Goal: Task Accomplishment & Management: Complete application form

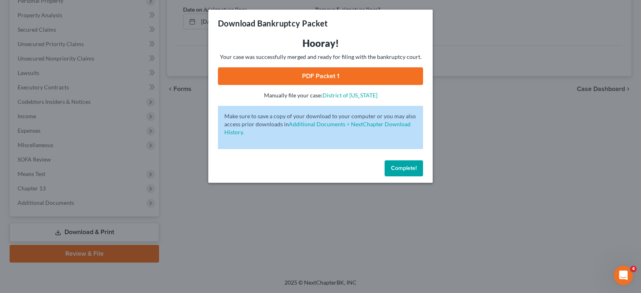
click at [393, 169] on span "Complete!" at bounding box center [404, 168] width 26 height 7
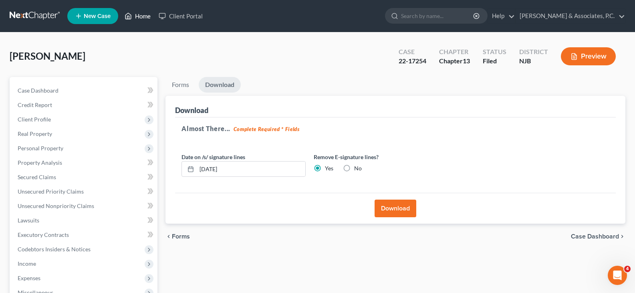
click at [139, 15] on link "Home" at bounding box center [138, 16] width 34 height 14
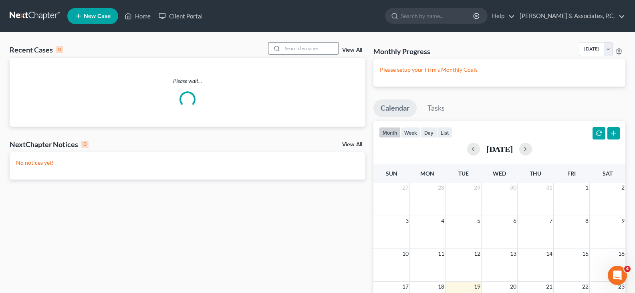
click at [307, 48] on input "search" at bounding box center [311, 48] width 56 height 12
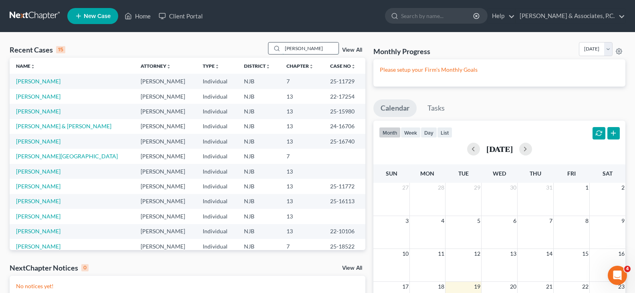
type input "[PERSON_NAME]"
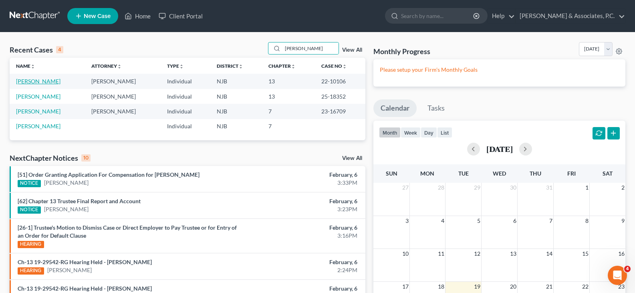
click at [28, 81] on link "[PERSON_NAME]" at bounding box center [38, 81] width 44 height 7
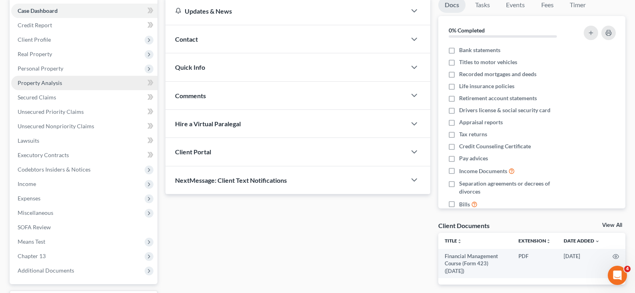
scroll to position [80, 0]
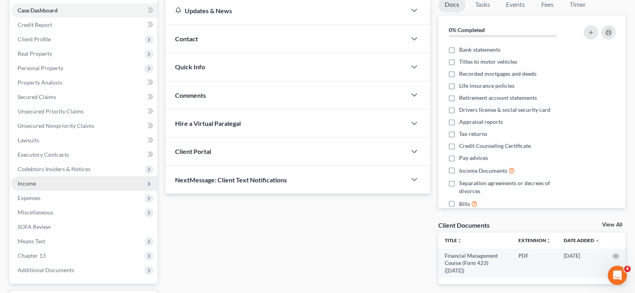
click at [22, 183] on span "Income" at bounding box center [27, 183] width 18 height 7
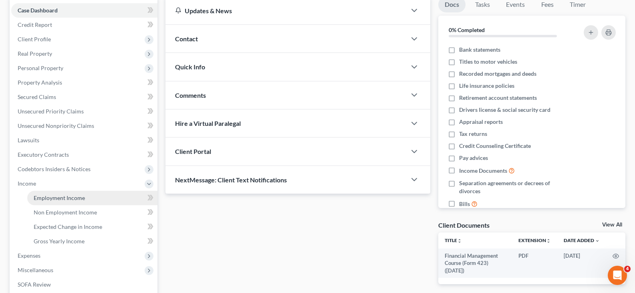
click at [39, 195] on span "Employment Income" at bounding box center [59, 197] width 51 height 7
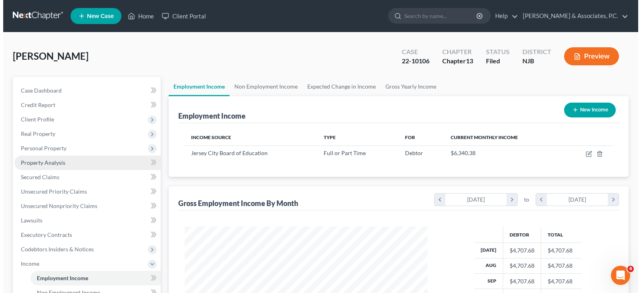
scroll to position [144, 259]
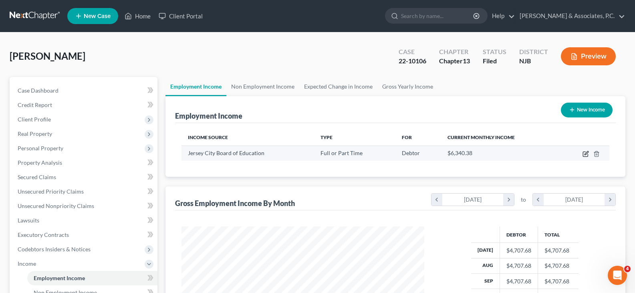
click at [584, 154] on icon "button" at bounding box center [585, 154] width 5 height 5
select select "0"
select select "33"
select select "1"
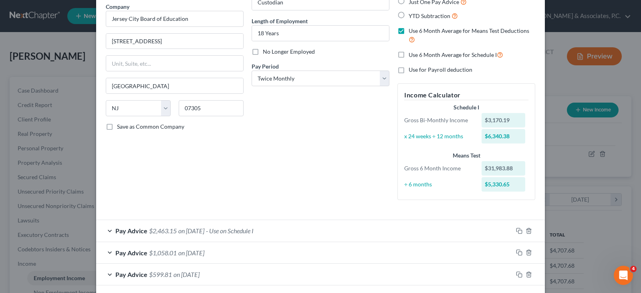
scroll to position [200, 0]
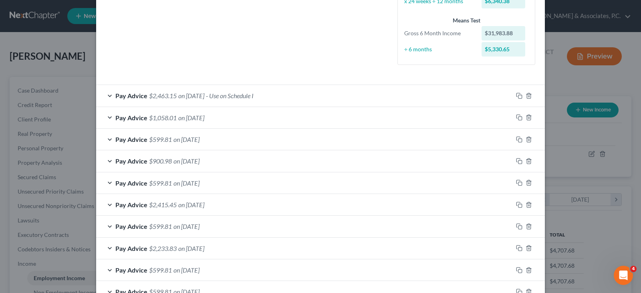
click at [191, 117] on span "on [DATE]" at bounding box center [191, 118] width 26 height 8
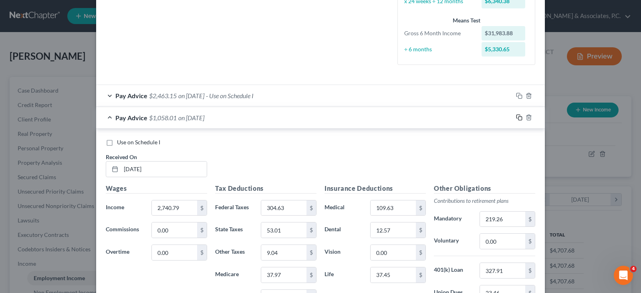
click at [516, 116] on icon "button" at bounding box center [519, 117] width 6 height 6
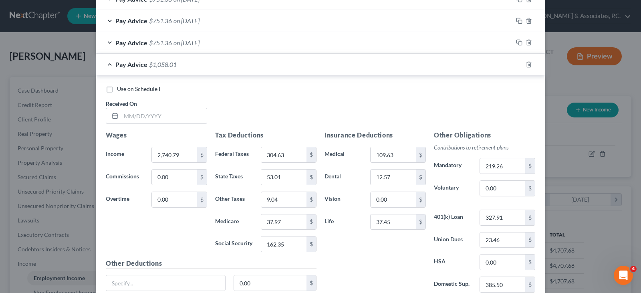
scroll to position [561, 0]
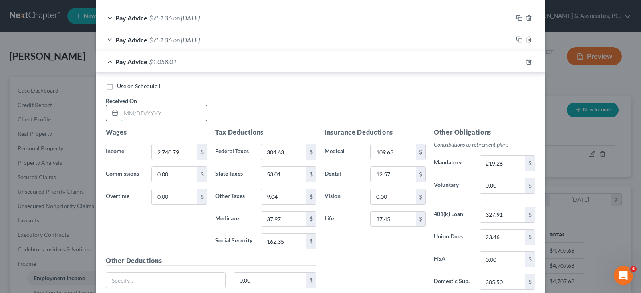
click at [152, 109] on input "text" at bounding box center [164, 112] width 86 height 15
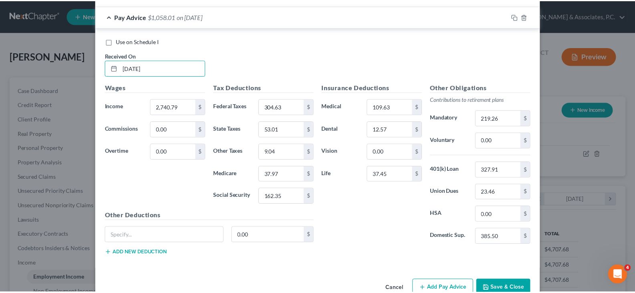
scroll to position [626, 0]
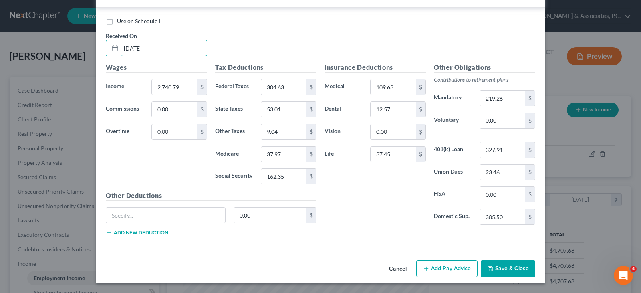
type input "[DATE]"
click at [513, 269] on button "Save & Close" at bounding box center [508, 268] width 55 height 17
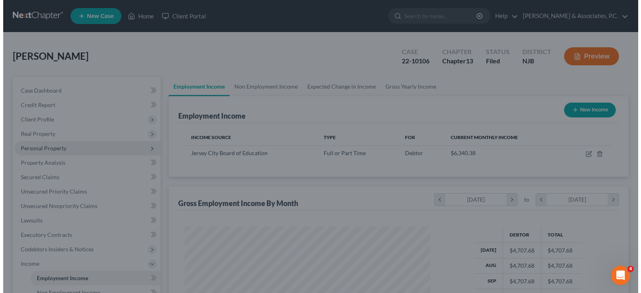
scroll to position [400642, 400527]
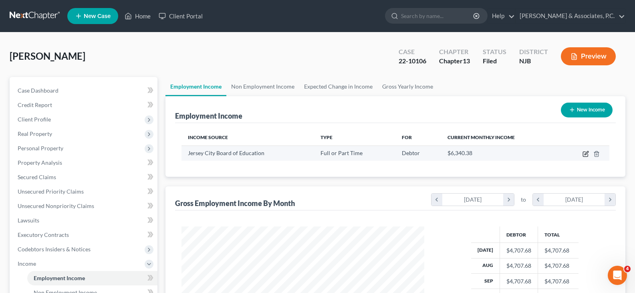
click at [586, 153] on icon "button" at bounding box center [587, 153] width 4 height 4
select select "0"
select select "33"
select select "1"
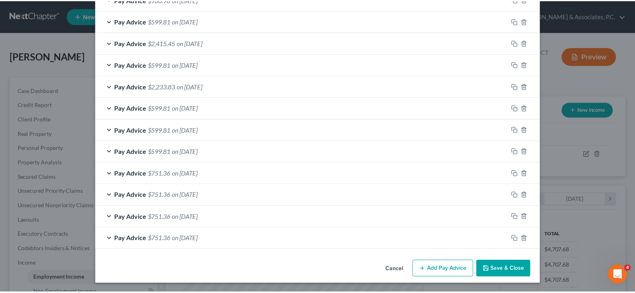
scroll to position [385, 0]
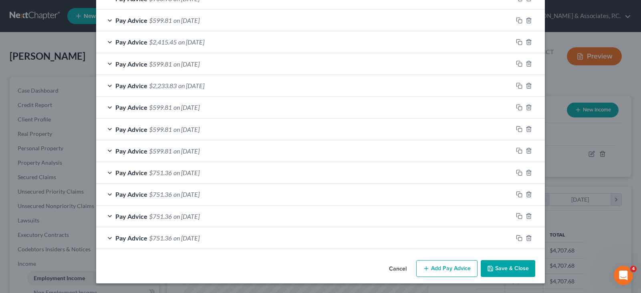
click at [505, 267] on button "Save & Close" at bounding box center [508, 268] width 55 height 17
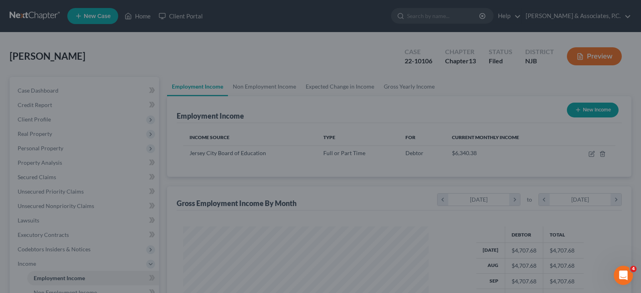
scroll to position [400642, 400527]
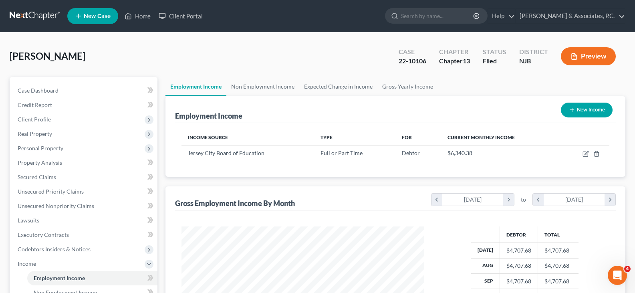
click at [589, 109] on button "New Income" at bounding box center [587, 110] width 52 height 15
select select "0"
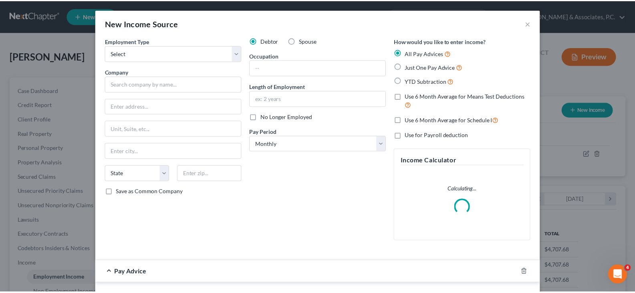
scroll to position [144, 262]
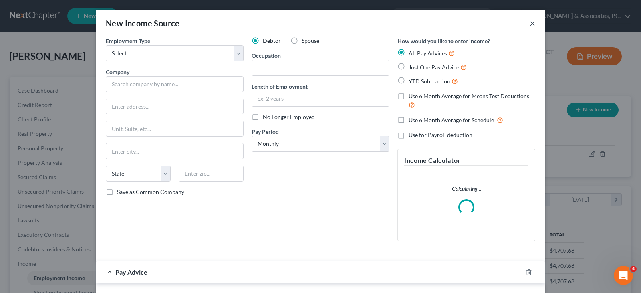
click at [532, 21] on button "×" at bounding box center [533, 23] width 6 height 10
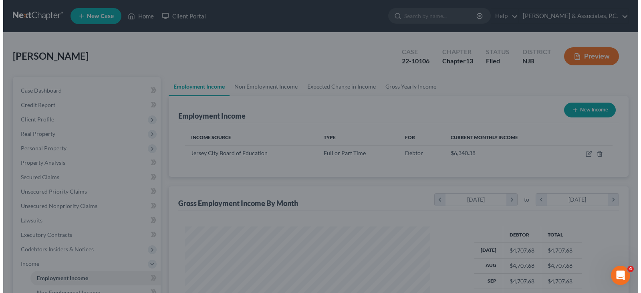
scroll to position [400642, 400527]
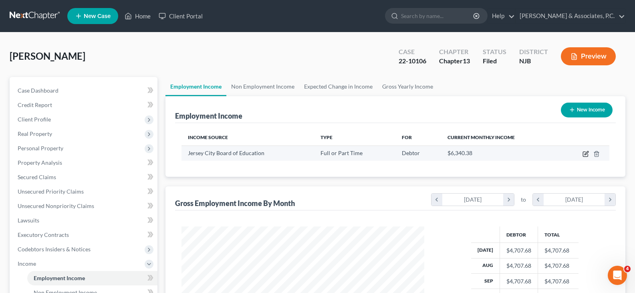
click at [583, 153] on icon "button" at bounding box center [586, 154] width 6 height 6
select select "0"
select select "33"
select select "1"
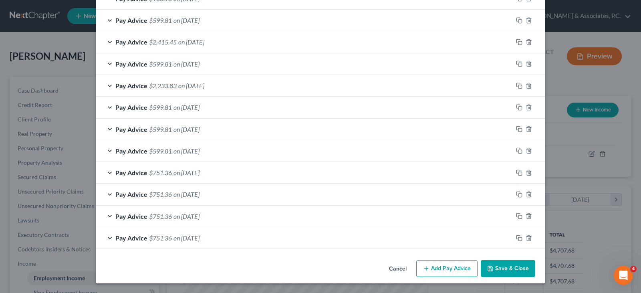
scroll to position [385, 0]
click at [456, 268] on button "Add Pay Advice" at bounding box center [446, 268] width 61 height 17
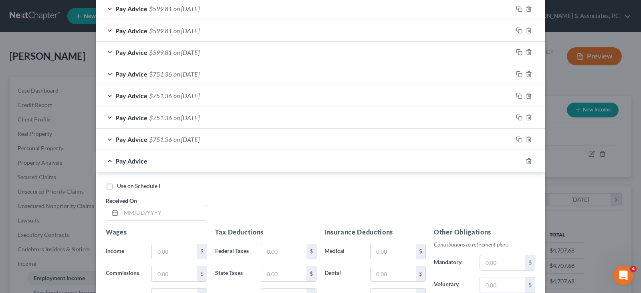
scroll to position [545, 0]
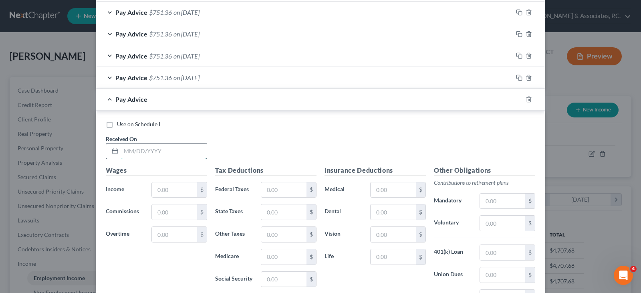
click at [172, 150] on input "text" at bounding box center [164, 150] width 86 height 15
type input "[DATE]"
click at [162, 191] on input "text" at bounding box center [174, 189] width 45 height 15
type input "202.72"
click at [285, 190] on input "text" at bounding box center [283, 189] width 45 height 15
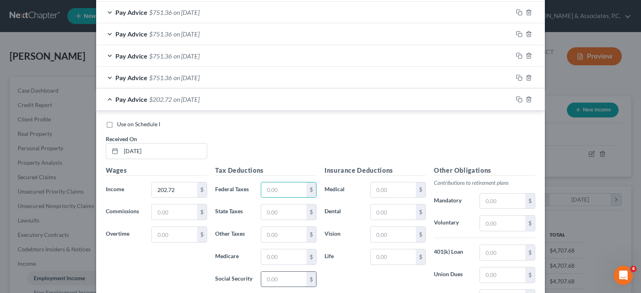
click at [269, 279] on input "text" at bounding box center [283, 279] width 45 height 15
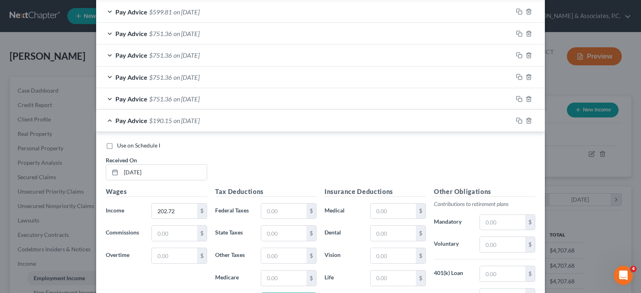
scroll to position [505, 0]
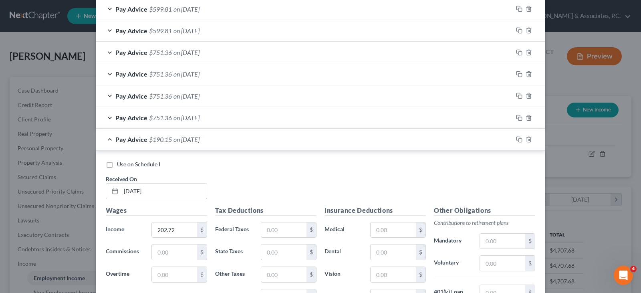
type input "12.57"
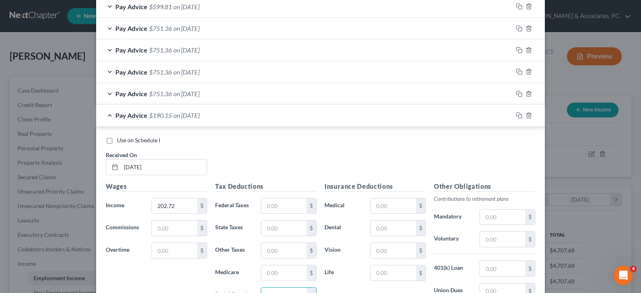
scroll to position [585, 0]
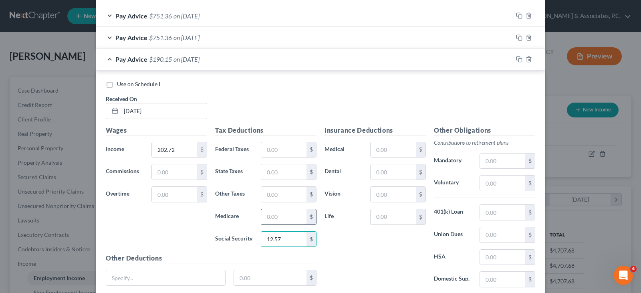
click at [275, 214] on input "text" at bounding box center [283, 216] width 45 height 15
type input "2.94"
click at [283, 190] on input "text" at bounding box center [283, 194] width 45 height 15
type input "0.67"
click at [285, 170] on input "text" at bounding box center [283, 171] width 45 height 15
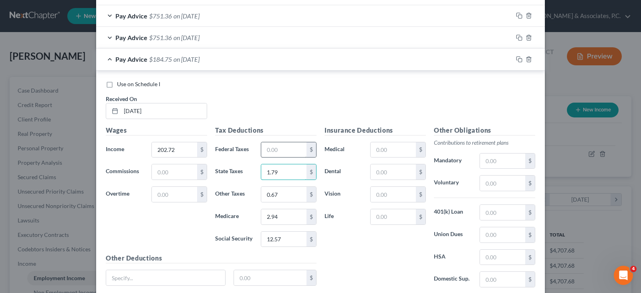
type input "1.79"
click at [286, 151] on input "text" at bounding box center [283, 149] width 45 height 15
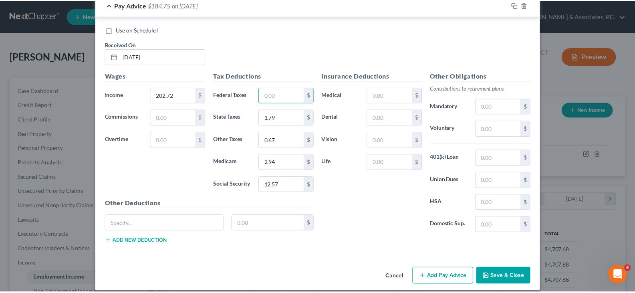
scroll to position [648, 0]
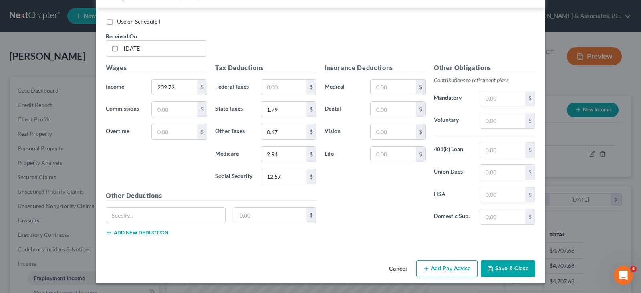
click at [493, 265] on button "Save & Close" at bounding box center [508, 268] width 55 height 17
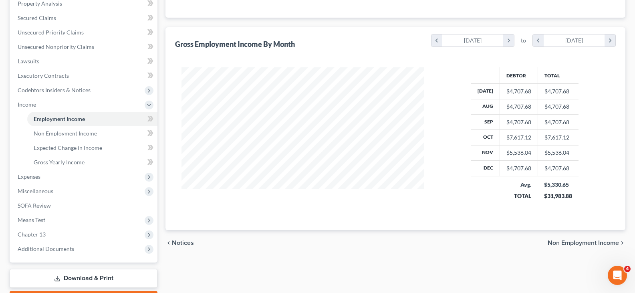
scroll to position [205, 0]
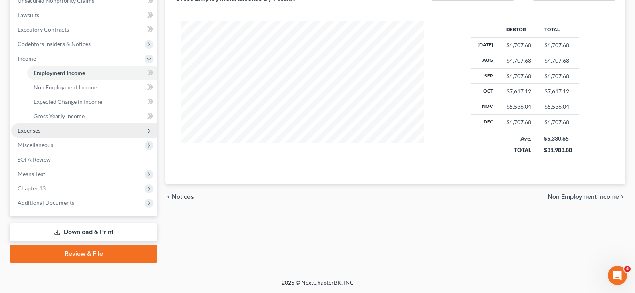
click at [36, 129] on span "Expenses" at bounding box center [29, 130] width 23 height 7
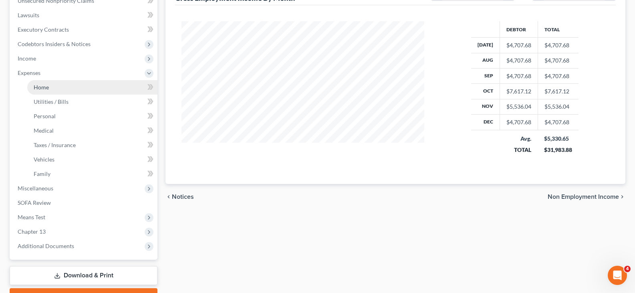
click at [57, 89] on link "Home" at bounding box center [92, 87] width 130 height 14
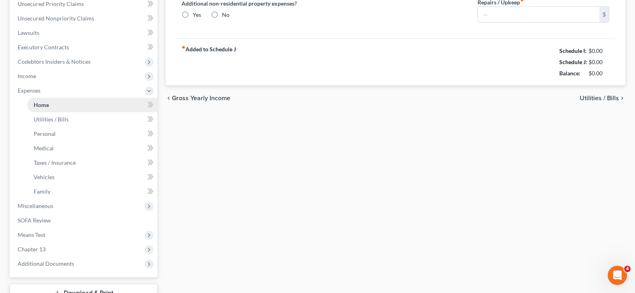
type input "3,084.56"
type input "0.00"
radio input "true"
type input "0.00"
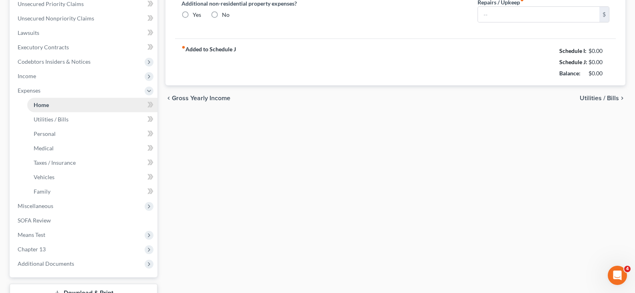
type input "0.00"
type input "300.00"
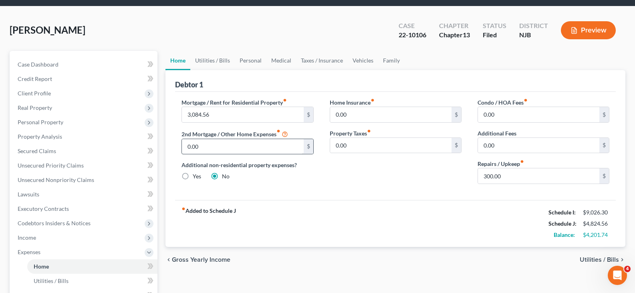
scroll to position [40, 0]
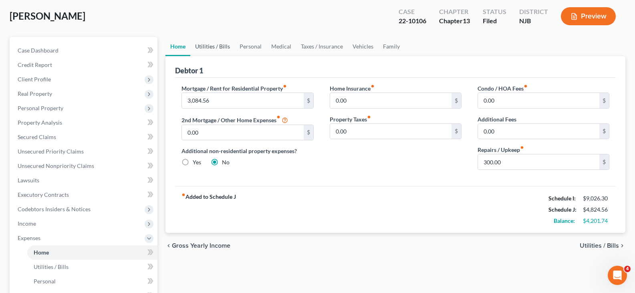
click at [212, 45] on link "Utilities / Bills" at bounding box center [212, 46] width 44 height 19
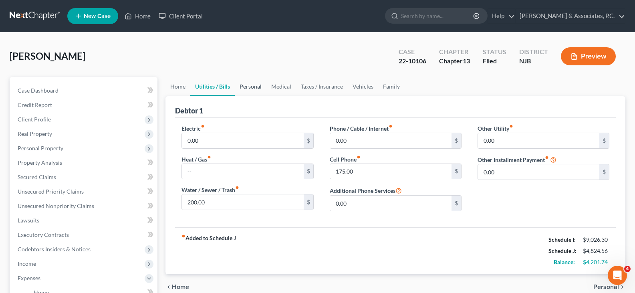
click at [258, 86] on link "Personal" at bounding box center [251, 86] width 32 height 19
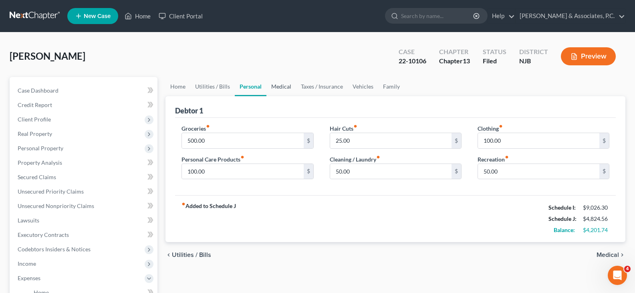
click at [278, 85] on link "Medical" at bounding box center [282, 86] width 30 height 19
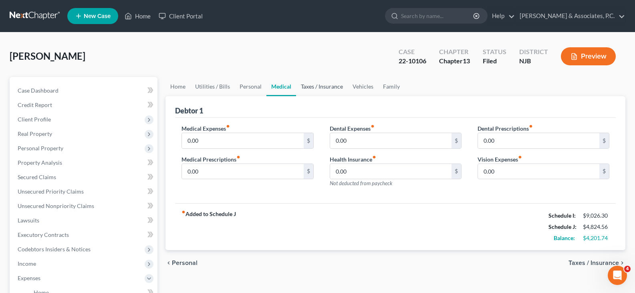
click at [311, 87] on link "Taxes / Insurance" at bounding box center [322, 86] width 52 height 19
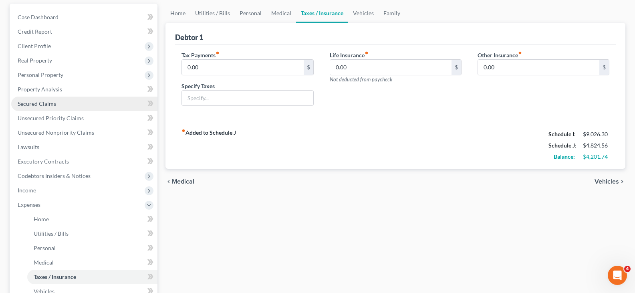
scroll to position [160, 0]
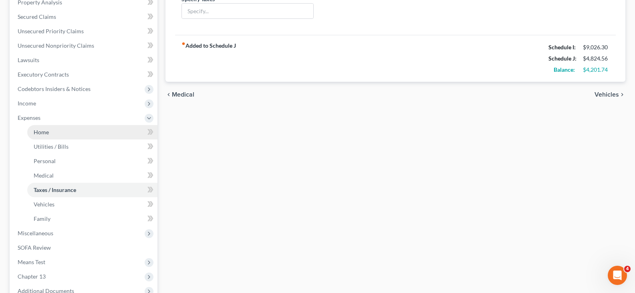
click at [34, 130] on link "Home" at bounding box center [92, 132] width 130 height 14
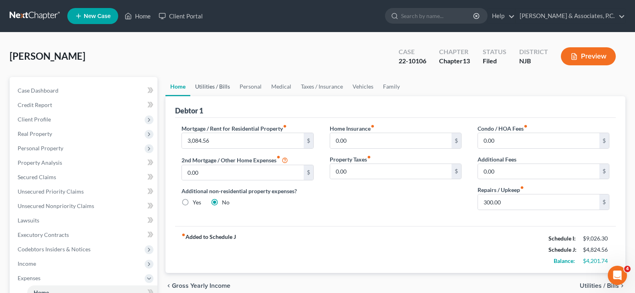
click at [220, 87] on link "Utilities / Bills" at bounding box center [212, 86] width 44 height 19
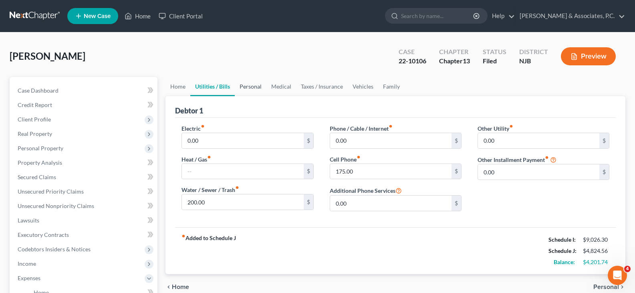
click at [245, 87] on link "Personal" at bounding box center [251, 86] width 32 height 19
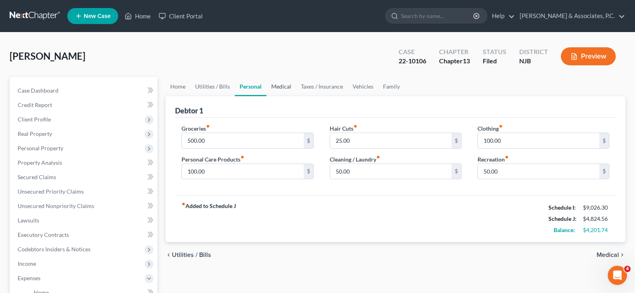
click at [275, 86] on link "Medical" at bounding box center [282, 86] width 30 height 19
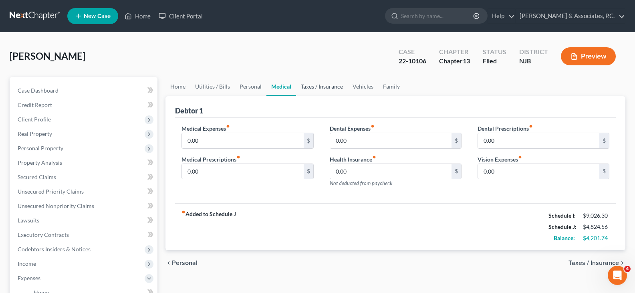
drag, startPoint x: 310, startPoint y: 86, endPoint x: 325, endPoint y: 86, distance: 15.2
click at [310, 86] on link "Taxes / Insurance" at bounding box center [322, 86] width 52 height 19
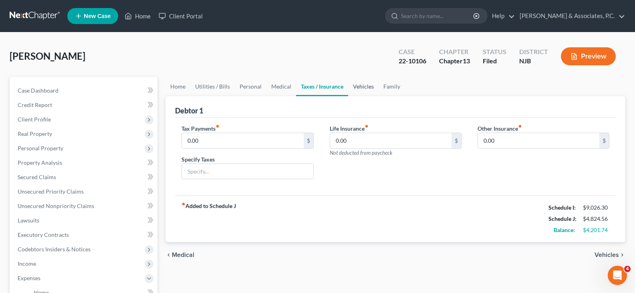
click at [361, 85] on link "Vehicles" at bounding box center [363, 86] width 30 height 19
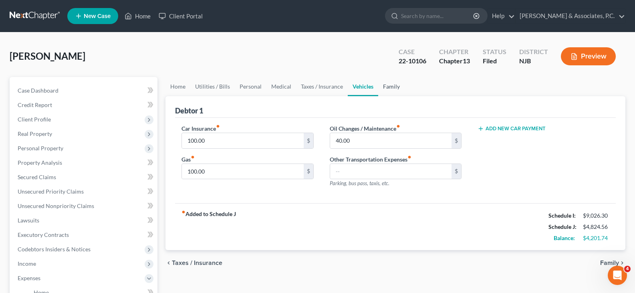
click at [386, 87] on link "Family" at bounding box center [391, 86] width 26 height 19
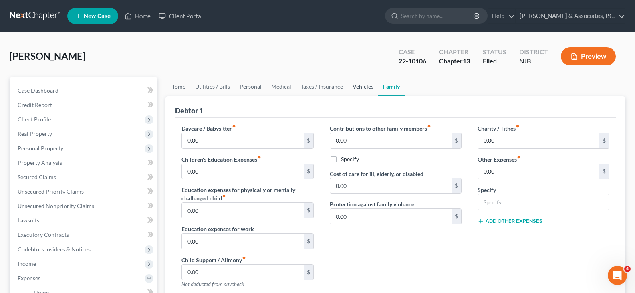
click at [361, 85] on link "Vehicles" at bounding box center [363, 86] width 30 height 19
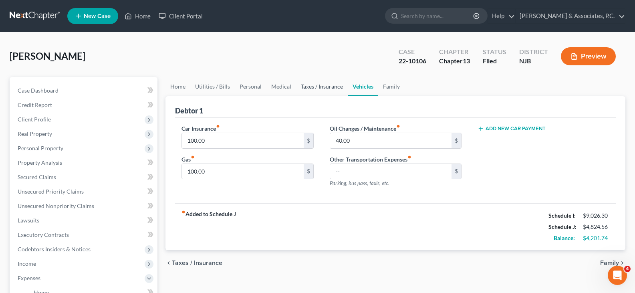
click at [334, 87] on link "Taxes / Insurance" at bounding box center [322, 86] width 52 height 19
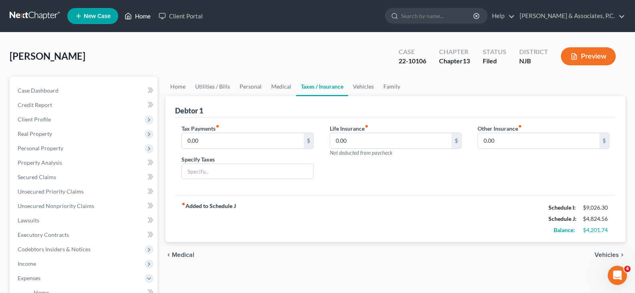
click at [145, 16] on link "Home" at bounding box center [138, 16] width 34 height 14
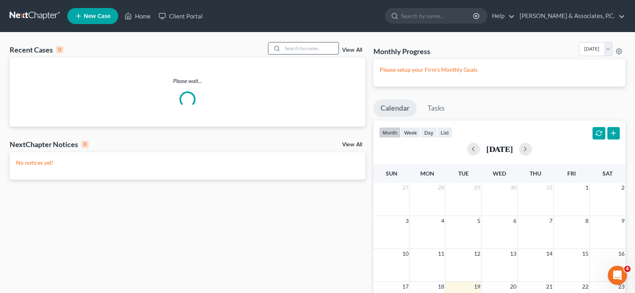
click at [321, 46] on input "search" at bounding box center [311, 48] width 56 height 12
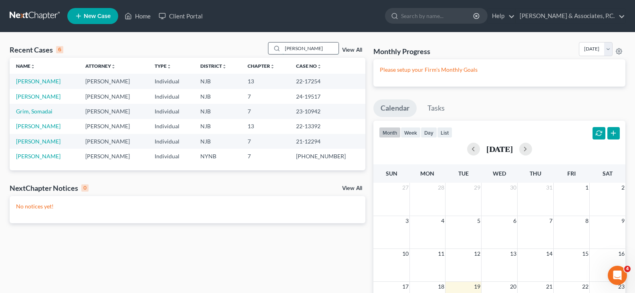
type input "[PERSON_NAME]"
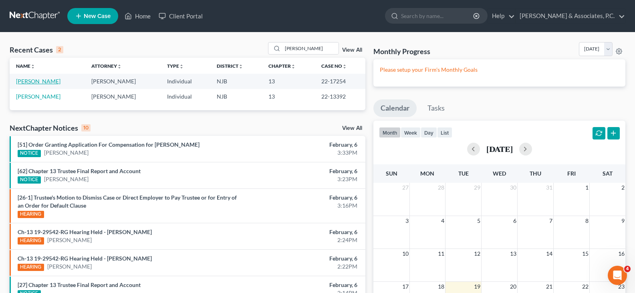
click at [35, 81] on link "[PERSON_NAME]" at bounding box center [38, 81] width 44 height 7
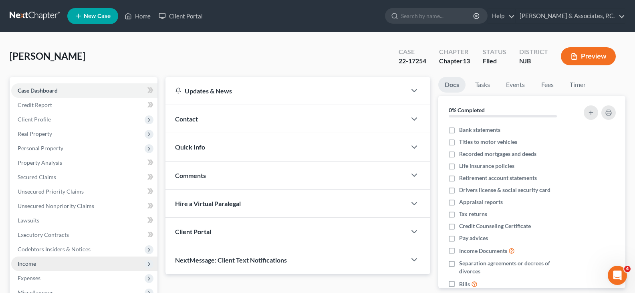
click at [31, 264] on span "Income" at bounding box center [27, 263] width 18 height 7
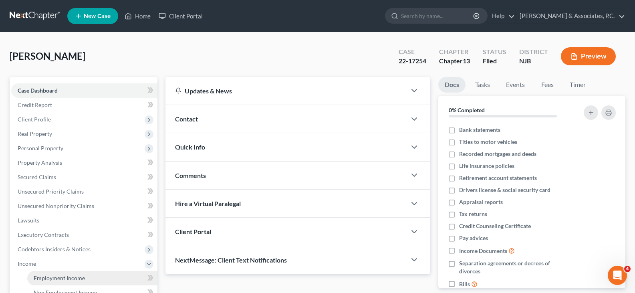
click at [55, 278] on span "Employment Income" at bounding box center [59, 278] width 51 height 7
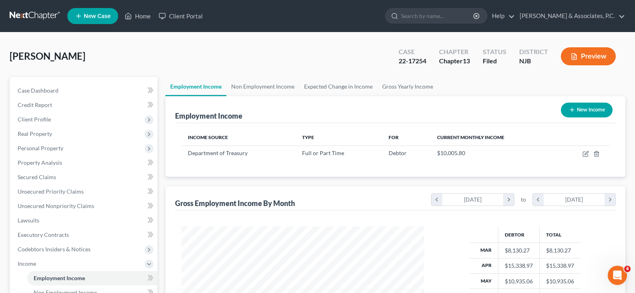
scroll to position [144, 259]
click at [255, 87] on link "Non Employment Income" at bounding box center [262, 86] width 73 height 19
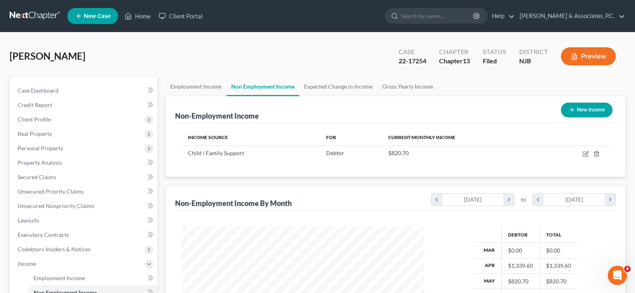
scroll to position [144, 259]
click at [187, 85] on link "Employment Income" at bounding box center [196, 86] width 61 height 19
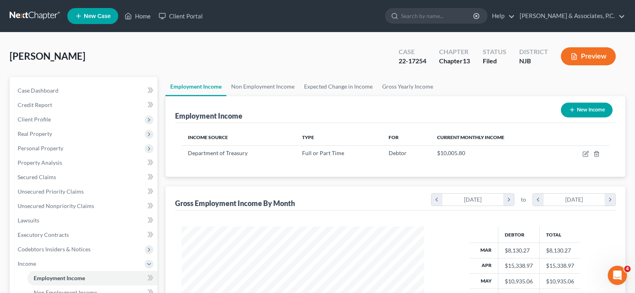
scroll to position [144, 259]
click at [196, 89] on link "Employment Income" at bounding box center [196, 86] width 61 height 19
click at [260, 87] on link "Non Employment Income" at bounding box center [262, 86] width 73 height 19
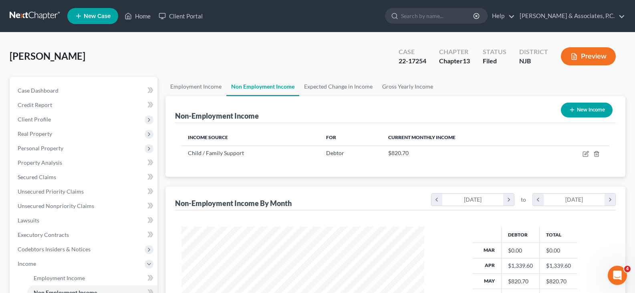
scroll to position [144, 259]
click at [183, 90] on link "Employment Income" at bounding box center [196, 86] width 61 height 19
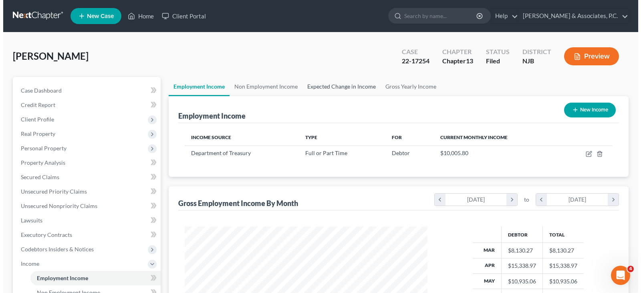
scroll to position [144, 259]
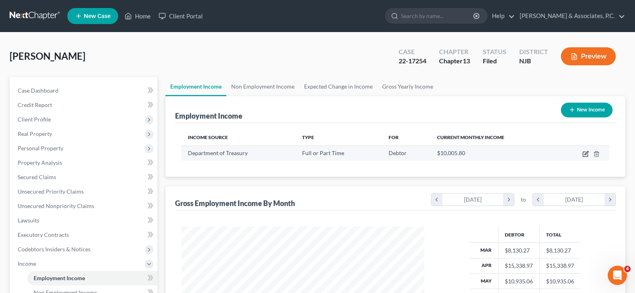
click at [586, 152] on icon "button" at bounding box center [586, 154] width 6 height 6
select select "0"
select select "33"
select select "2"
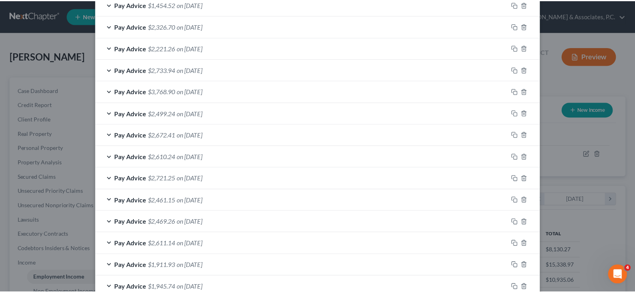
scroll to position [452, 0]
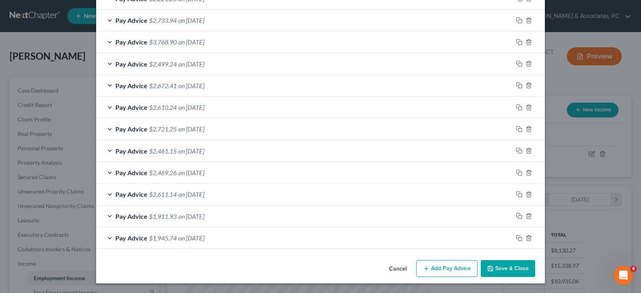
click at [507, 269] on button "Save & Close" at bounding box center [508, 268] width 55 height 17
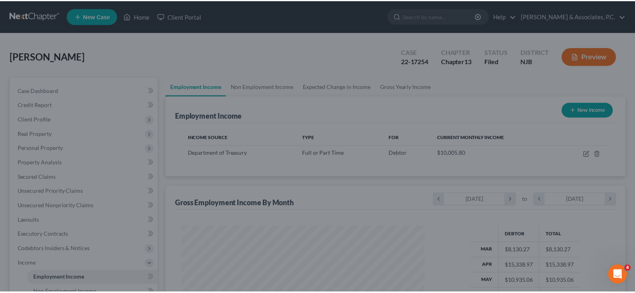
scroll to position [400642, 400527]
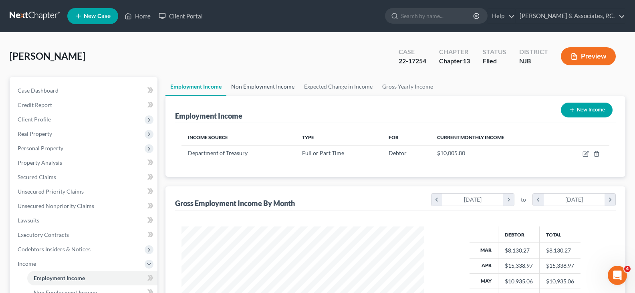
click at [246, 86] on link "Non Employment Income" at bounding box center [262, 86] width 73 height 19
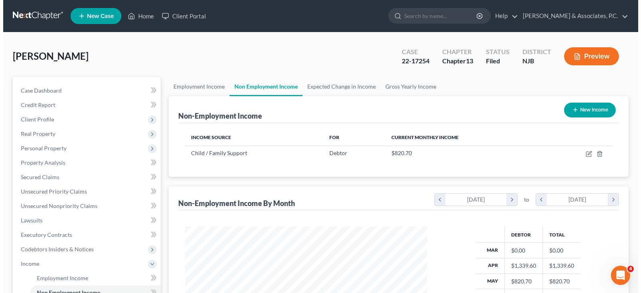
scroll to position [144, 259]
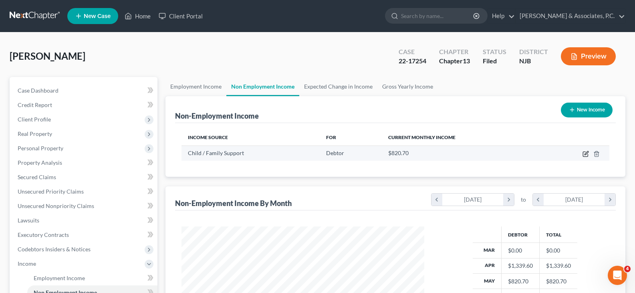
click at [587, 154] on icon "button" at bounding box center [587, 153] width 4 height 4
select select "7"
select select "0"
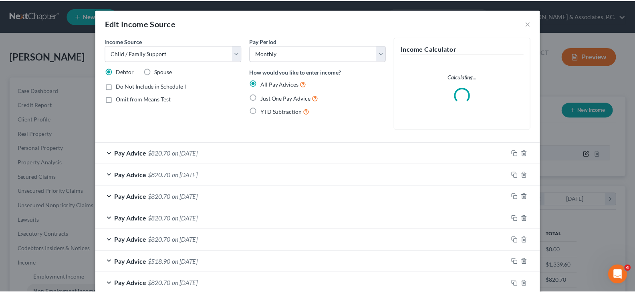
scroll to position [144, 262]
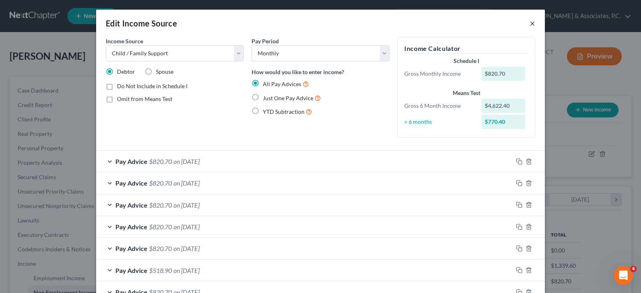
click at [530, 21] on button "×" at bounding box center [533, 23] width 6 height 10
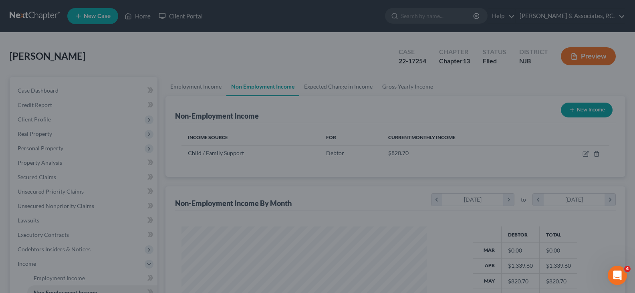
scroll to position [400642, 400527]
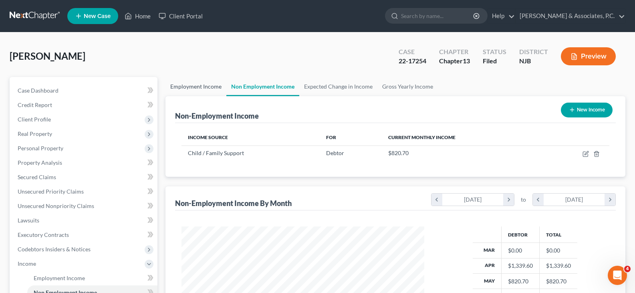
click at [204, 85] on link "Employment Income" at bounding box center [196, 86] width 61 height 19
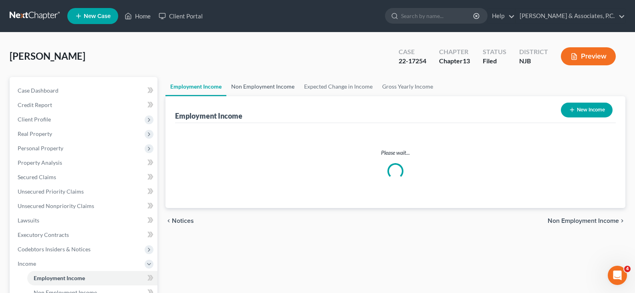
click at [257, 83] on link "Non Employment Income" at bounding box center [262, 86] width 73 height 19
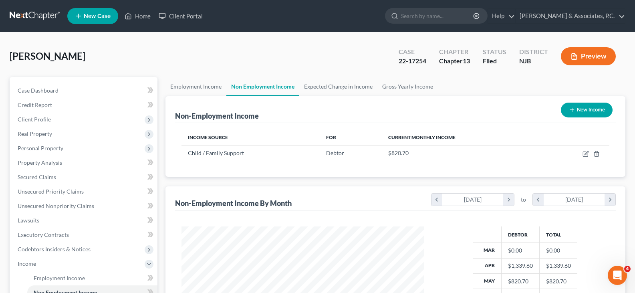
scroll to position [144, 259]
click at [202, 82] on link "Employment Income" at bounding box center [196, 86] width 61 height 19
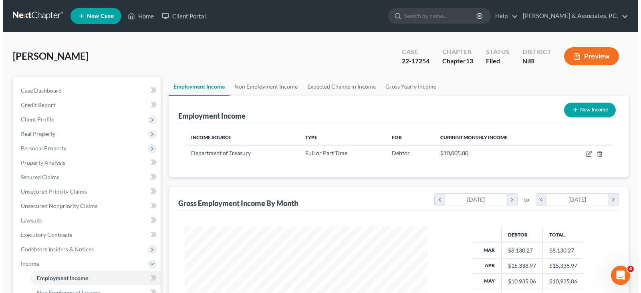
scroll to position [144, 259]
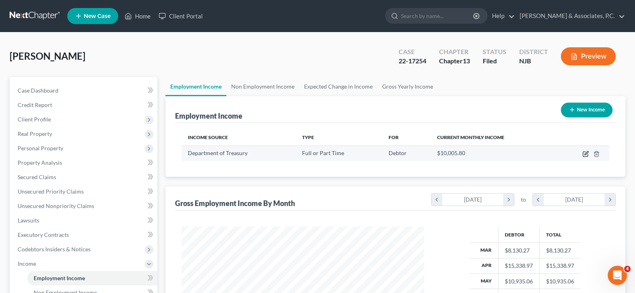
click at [587, 154] on icon "button" at bounding box center [586, 154] width 6 height 6
select select "0"
select select "33"
select select "2"
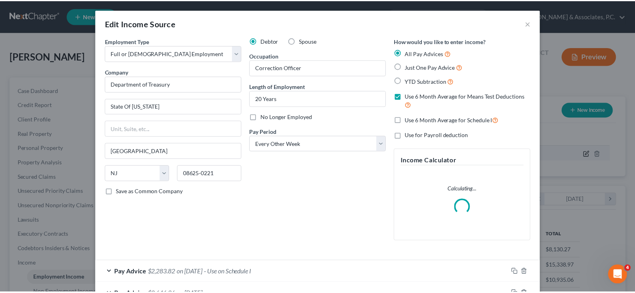
scroll to position [144, 262]
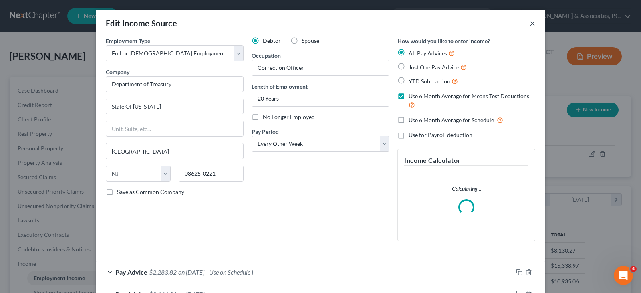
click at [531, 21] on button "×" at bounding box center [533, 23] width 6 height 10
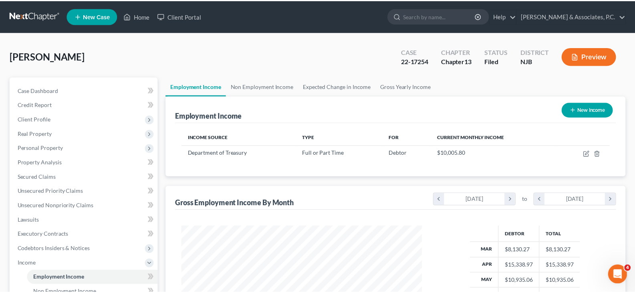
scroll to position [0, 0]
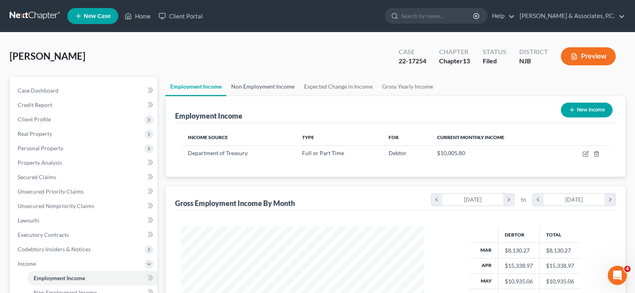
click at [245, 86] on link "Non Employment Income" at bounding box center [262, 86] width 73 height 19
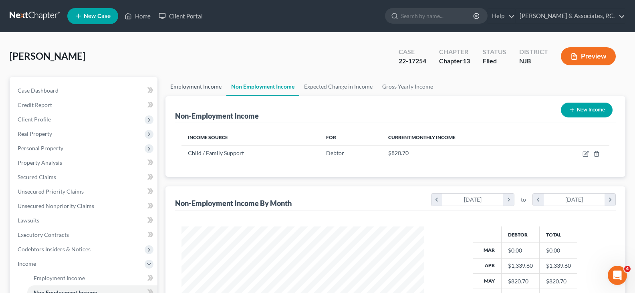
scroll to position [144, 259]
click at [196, 85] on link "Employment Income" at bounding box center [196, 86] width 61 height 19
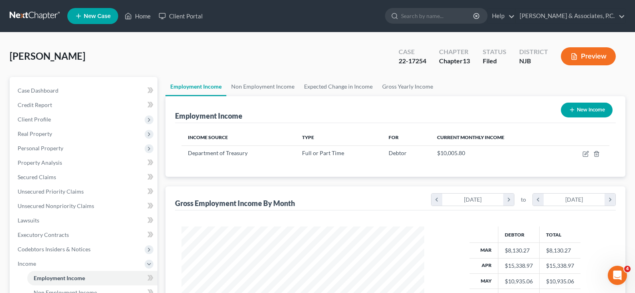
scroll to position [144, 259]
drag, startPoint x: 196, startPoint y: 87, endPoint x: 275, endPoint y: 85, distance: 79.8
click at [196, 87] on link "Employment Income" at bounding box center [196, 86] width 61 height 19
click at [268, 85] on link "Non Employment Income" at bounding box center [262, 86] width 73 height 19
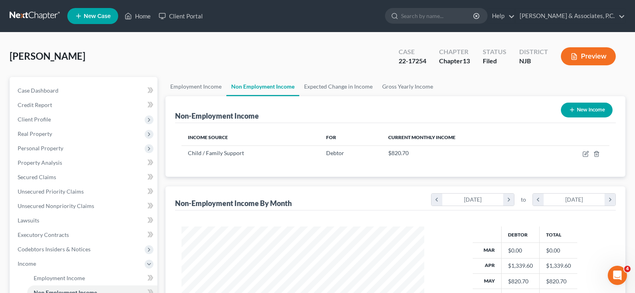
scroll to position [144, 259]
click at [142, 18] on link "Home" at bounding box center [138, 16] width 34 height 14
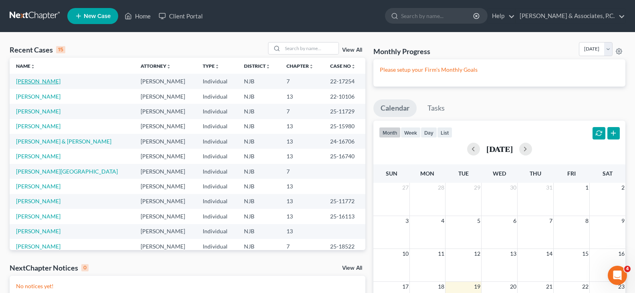
click at [32, 79] on link "[PERSON_NAME]" at bounding box center [38, 81] width 44 height 7
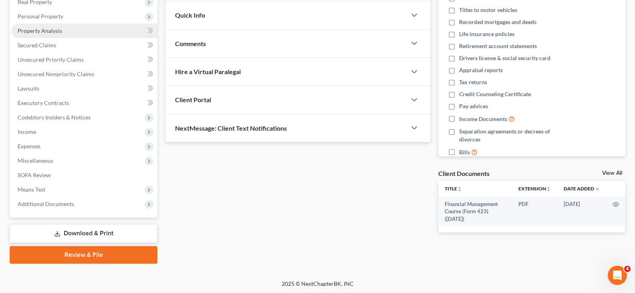
scroll to position [133, 0]
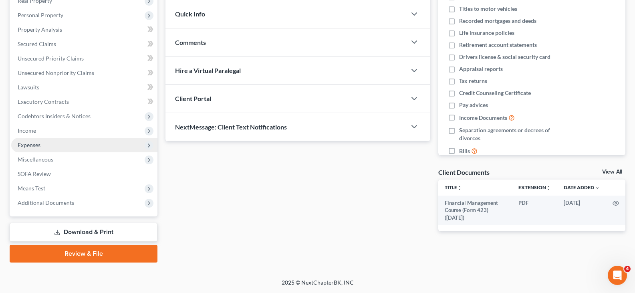
click at [32, 145] on span "Expenses" at bounding box center [29, 144] width 23 height 7
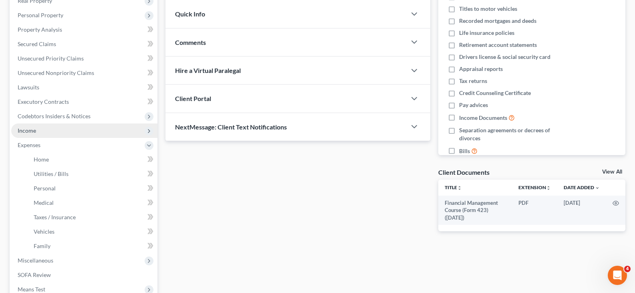
click at [28, 132] on span "Income" at bounding box center [27, 130] width 18 height 7
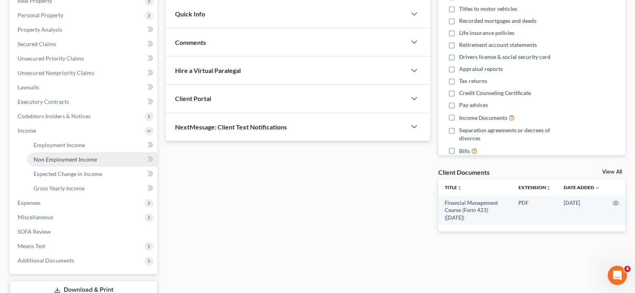
click at [48, 157] on span "Non Employment Income" at bounding box center [65, 159] width 63 height 7
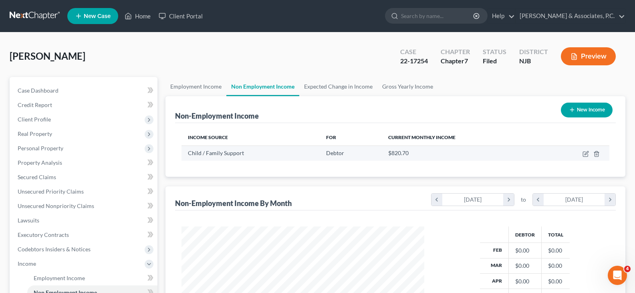
scroll to position [144, 259]
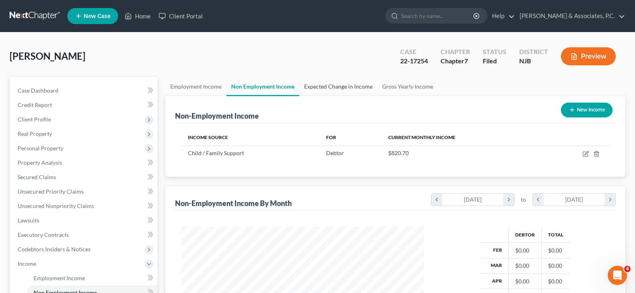
click at [316, 87] on link "Expected Change in Income" at bounding box center [338, 86] width 78 height 19
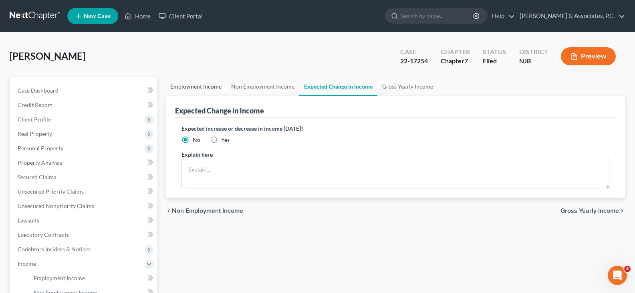
click at [180, 89] on link "Employment Income" at bounding box center [196, 86] width 61 height 19
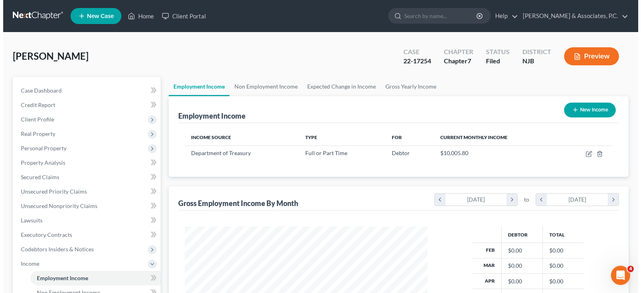
scroll to position [144, 259]
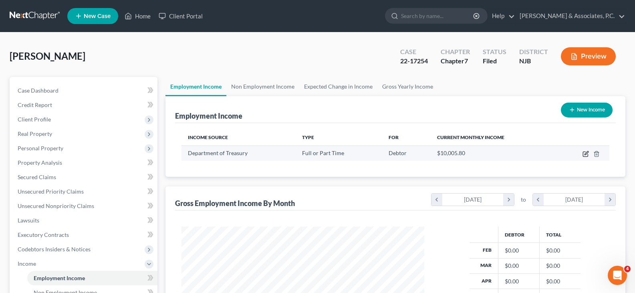
click at [585, 151] on icon "button" at bounding box center [586, 154] width 6 height 6
select select "0"
select select "33"
select select "2"
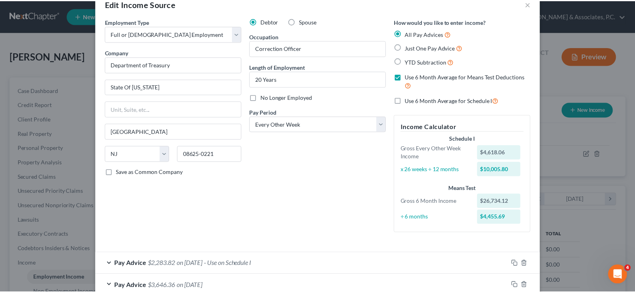
scroll to position [0, 0]
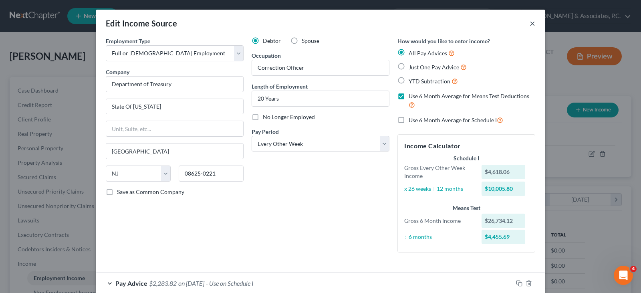
drag, startPoint x: 529, startPoint y: 24, endPoint x: 478, endPoint y: 3, distance: 55.0
click at [530, 23] on button "×" at bounding box center [533, 23] width 6 height 10
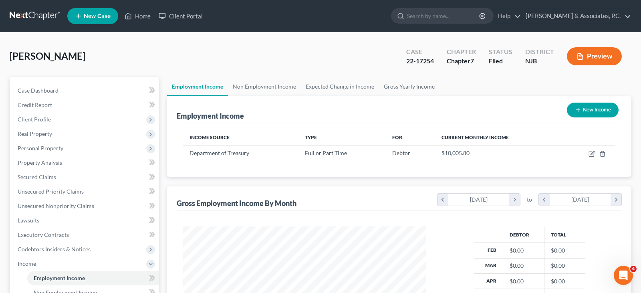
scroll to position [400642, 400527]
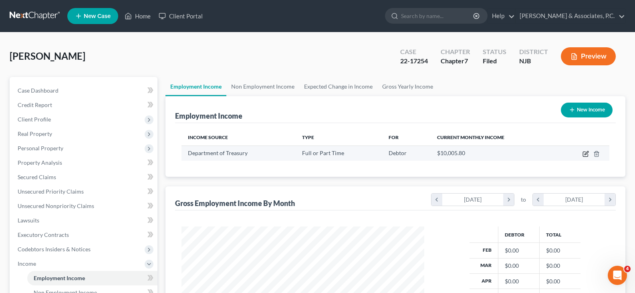
click at [586, 152] on icon "button" at bounding box center [586, 154] width 6 height 6
select select "0"
select select "33"
select select "2"
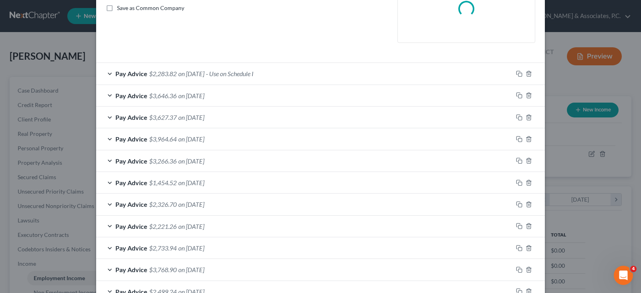
scroll to position [200, 0]
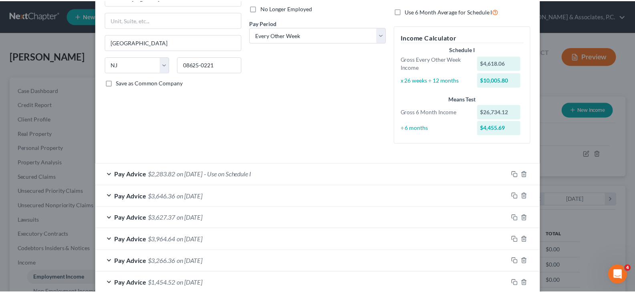
scroll to position [0, 0]
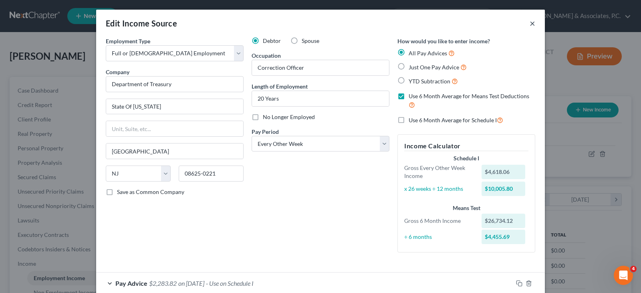
click at [530, 24] on button "×" at bounding box center [533, 23] width 6 height 10
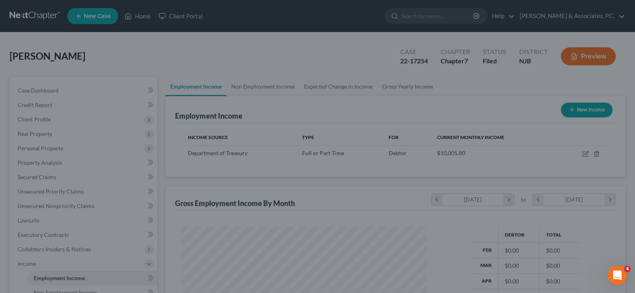
scroll to position [400642, 400527]
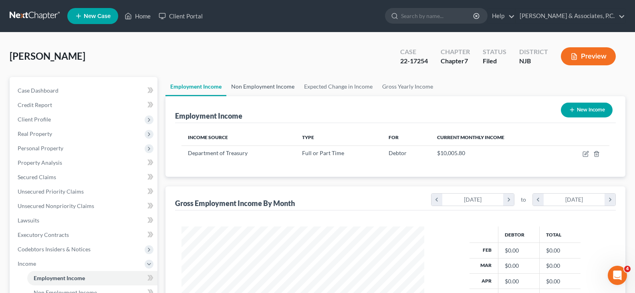
click at [269, 87] on link "Non Employment Income" at bounding box center [262, 86] width 73 height 19
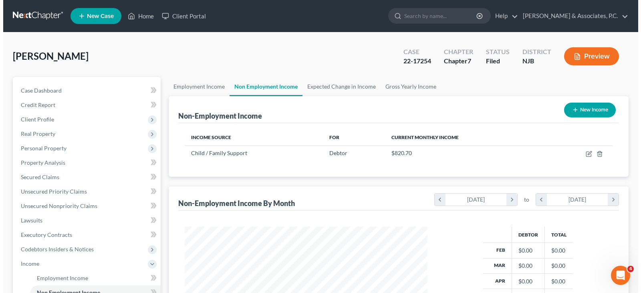
scroll to position [144, 259]
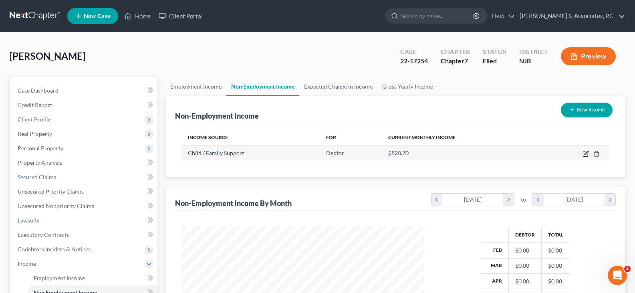
click at [584, 154] on icon "button" at bounding box center [586, 154] width 6 height 6
select select "7"
select select "0"
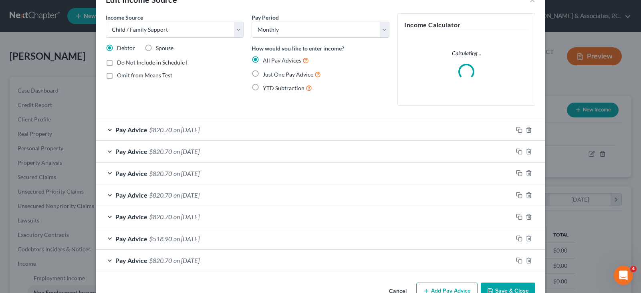
scroll to position [46, 0]
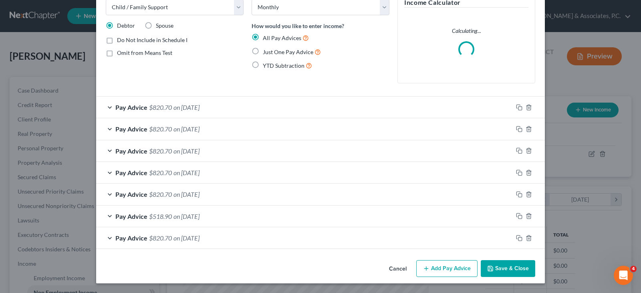
click at [439, 269] on button "Add Pay Advice" at bounding box center [446, 268] width 61 height 17
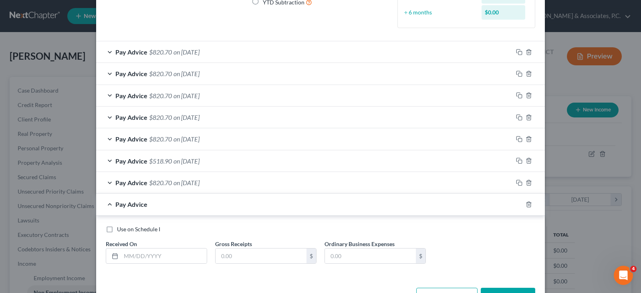
scroll to position [137, 0]
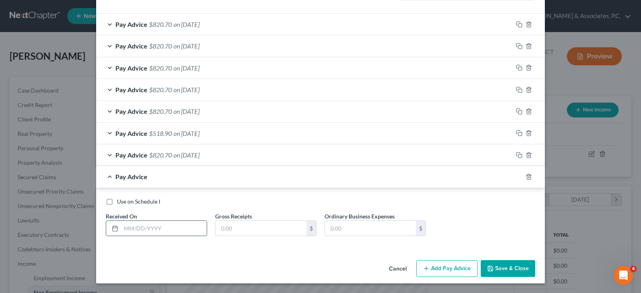
click at [170, 228] on input "text" at bounding box center [164, 228] width 86 height 15
type input "[DATE]"
click at [262, 232] on input "text" at bounding box center [261, 228] width 91 height 15
type input "670.40"
drag, startPoint x: 516, startPoint y: 177, endPoint x: 140, endPoint y: 197, distance: 376.1
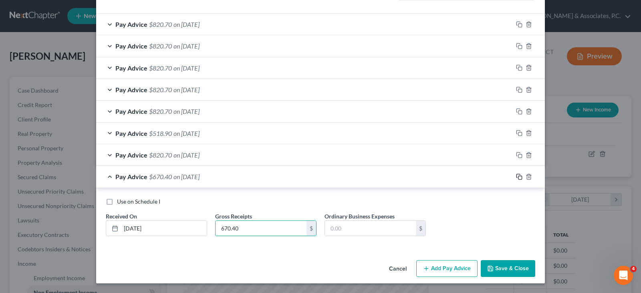
click at [519, 176] on rect "button" at bounding box center [521, 178] width 4 height 4
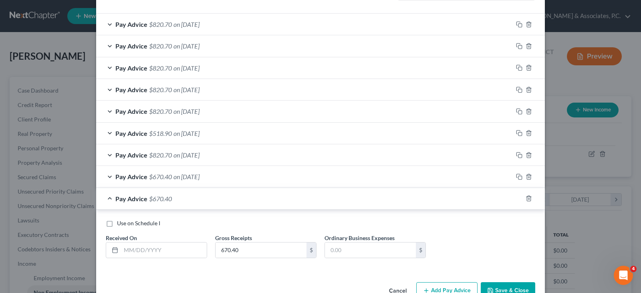
click at [109, 178] on div "Pay Advice $670.40 on [DATE]" at bounding box center [304, 176] width 417 height 21
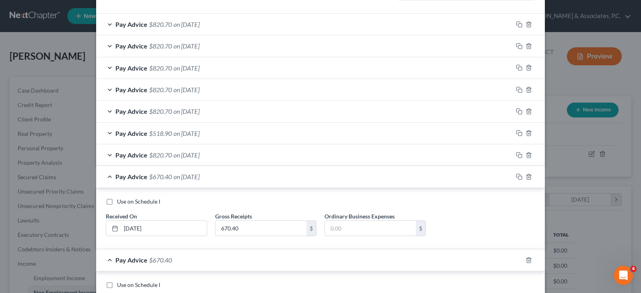
click at [117, 201] on label "Use on Schedule I" at bounding box center [138, 202] width 43 height 8
click at [120, 201] on input "Use on Schedule I" at bounding box center [122, 200] width 5 height 5
checkbox input "true"
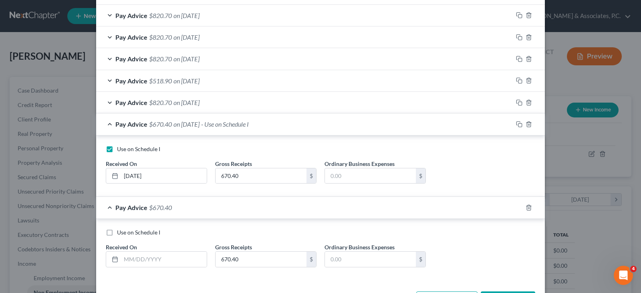
scroll to position [220, 0]
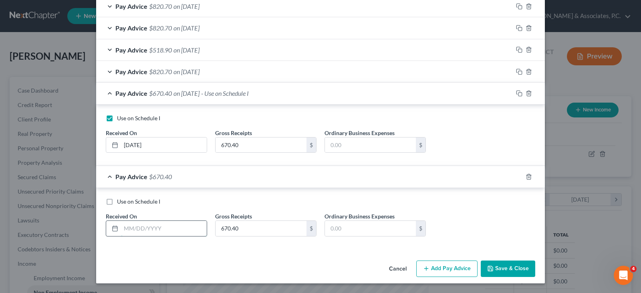
click at [167, 230] on input "text" at bounding box center [164, 228] width 86 height 15
type input "[DATE]"
click at [516, 176] on icon "button" at bounding box center [519, 177] width 6 height 6
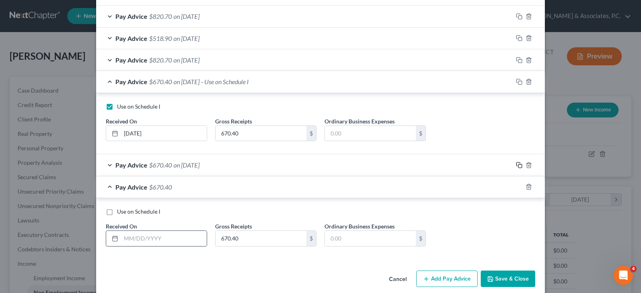
scroll to position [242, 0]
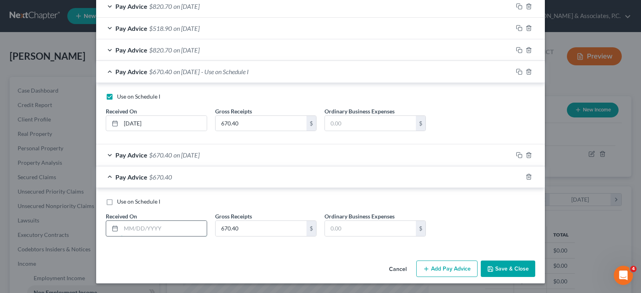
click at [133, 233] on input "text" at bounding box center [164, 228] width 86 height 15
type input "[DATE]"
click at [519, 176] on rect "button" at bounding box center [521, 178] width 4 height 4
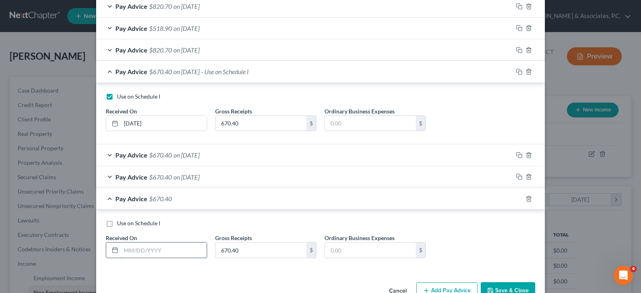
click at [160, 250] on input "text" at bounding box center [164, 249] width 86 height 15
type input "[DATE]"
click at [516, 200] on icon "button" at bounding box center [519, 199] width 6 height 6
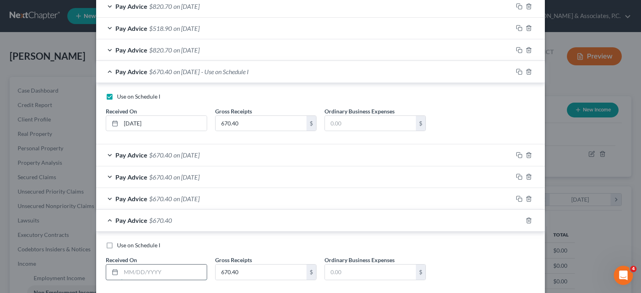
click at [173, 271] on input "text" at bounding box center [164, 272] width 86 height 15
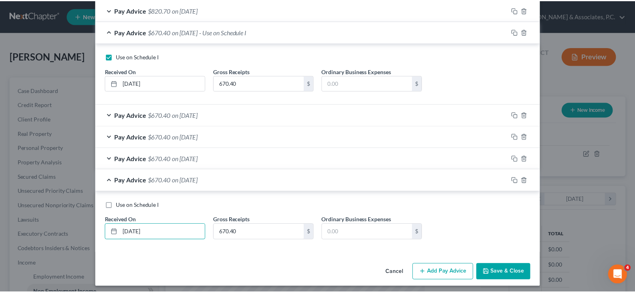
scroll to position [286, 0]
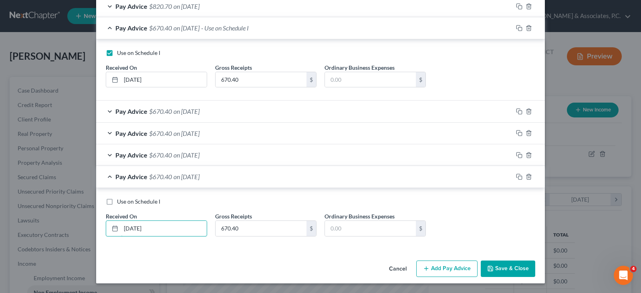
type input "[DATE]"
click at [521, 264] on button "Save & Close" at bounding box center [508, 269] width 55 height 17
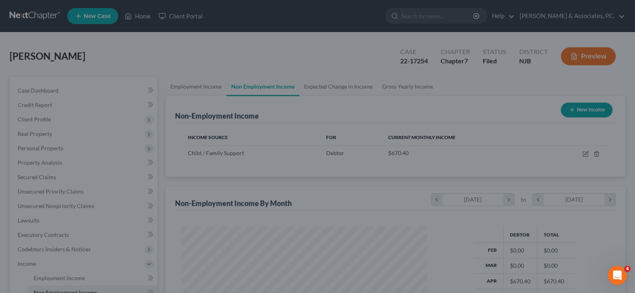
scroll to position [400642, 400527]
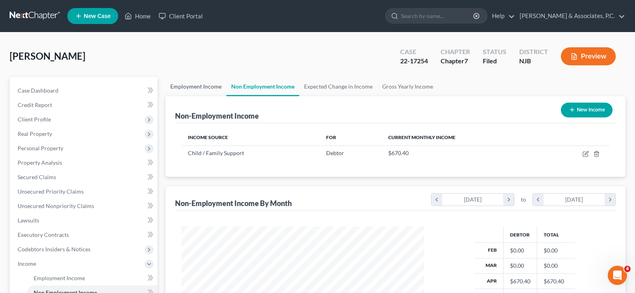
click at [181, 91] on link "Employment Income" at bounding box center [196, 86] width 61 height 19
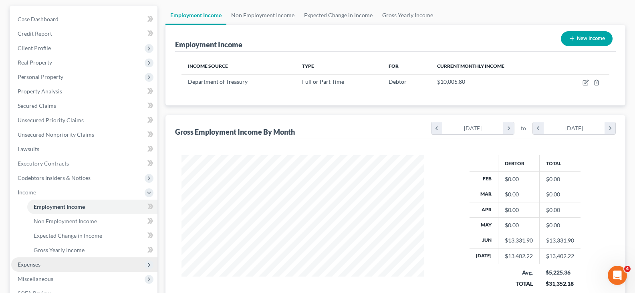
scroll to position [160, 0]
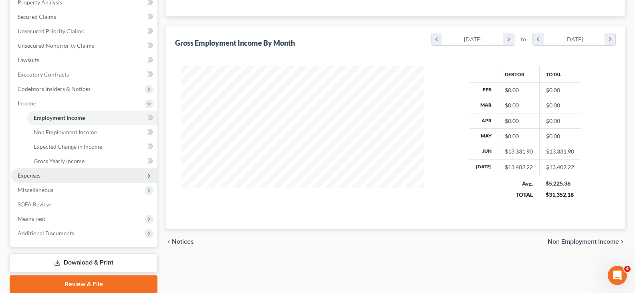
click at [36, 171] on span "Expenses" at bounding box center [84, 175] width 146 height 14
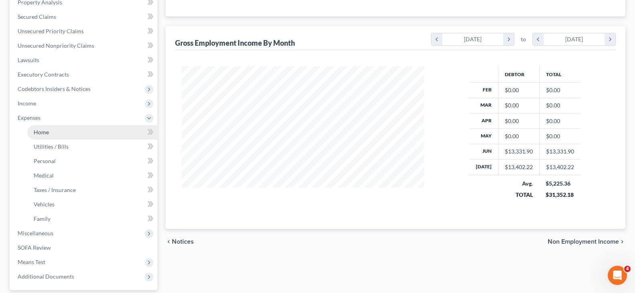
click at [40, 133] on span "Home" at bounding box center [41, 132] width 15 height 7
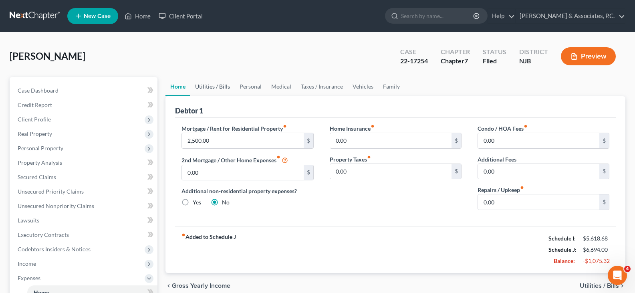
click at [208, 87] on link "Utilities / Bills" at bounding box center [212, 86] width 44 height 19
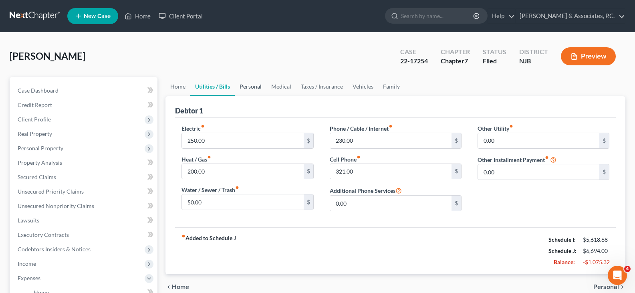
click at [241, 86] on link "Personal" at bounding box center [251, 86] width 32 height 19
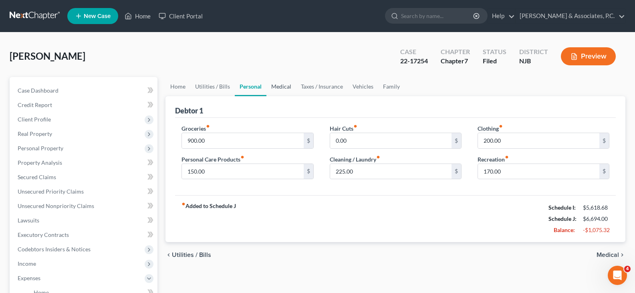
click at [283, 87] on link "Medical" at bounding box center [282, 86] width 30 height 19
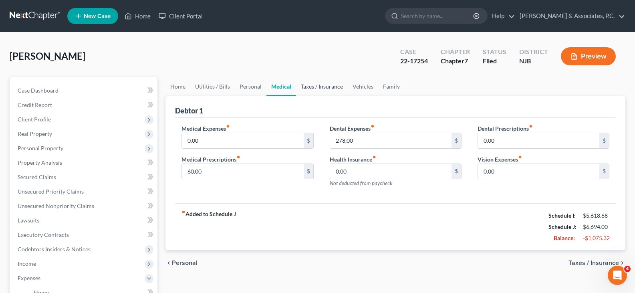
click at [320, 87] on link "Taxes / Insurance" at bounding box center [322, 86] width 52 height 19
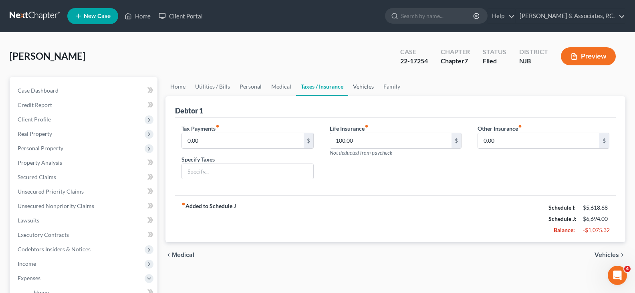
click at [353, 86] on link "Vehicles" at bounding box center [363, 86] width 30 height 19
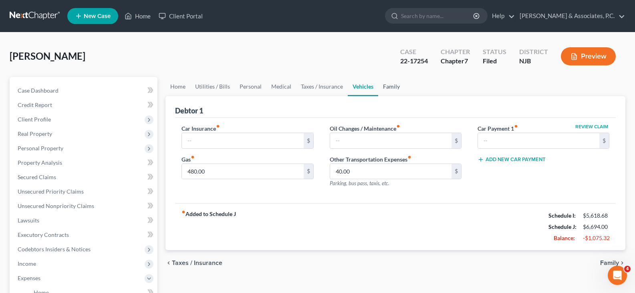
click at [392, 86] on link "Family" at bounding box center [391, 86] width 26 height 19
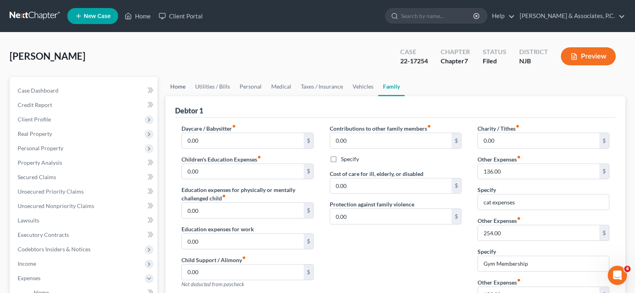
click at [171, 88] on link "Home" at bounding box center [178, 86] width 25 height 19
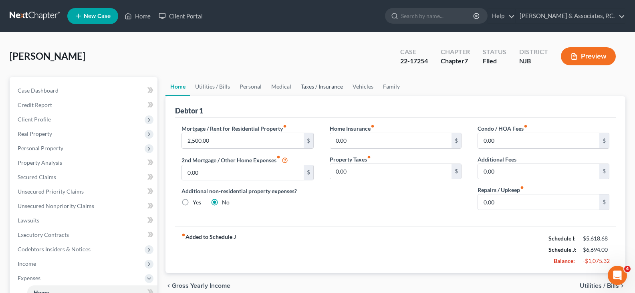
click at [321, 85] on link "Taxes / Insurance" at bounding box center [322, 86] width 52 height 19
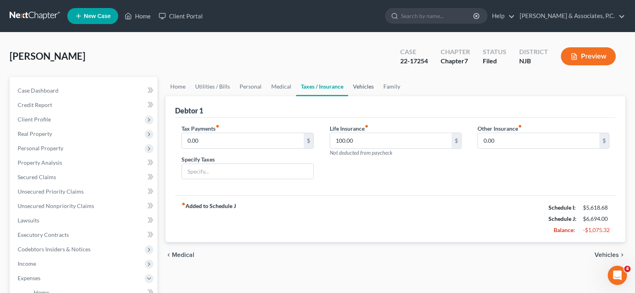
click at [362, 86] on link "Vehicles" at bounding box center [363, 86] width 30 height 19
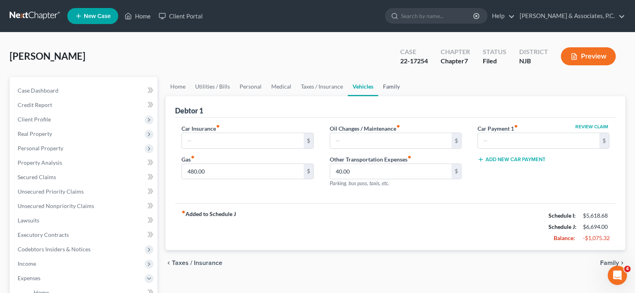
click at [388, 87] on link "Family" at bounding box center [391, 86] width 26 height 19
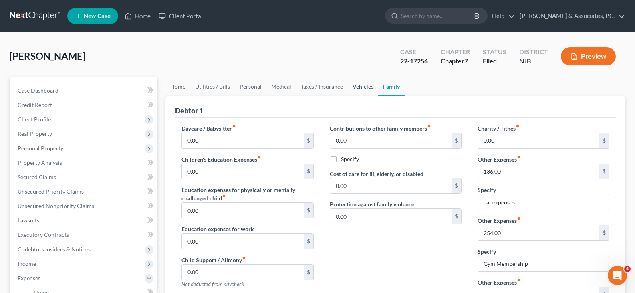
click at [363, 89] on link "Vehicles" at bounding box center [363, 86] width 30 height 19
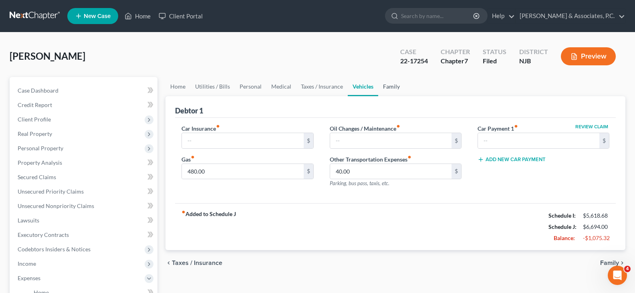
click at [385, 87] on link "Family" at bounding box center [391, 86] width 26 height 19
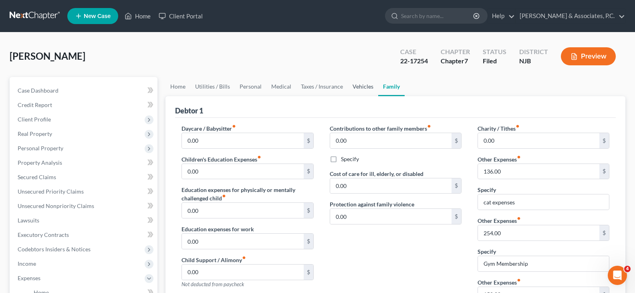
click at [359, 85] on link "Vehicles" at bounding box center [363, 86] width 30 height 19
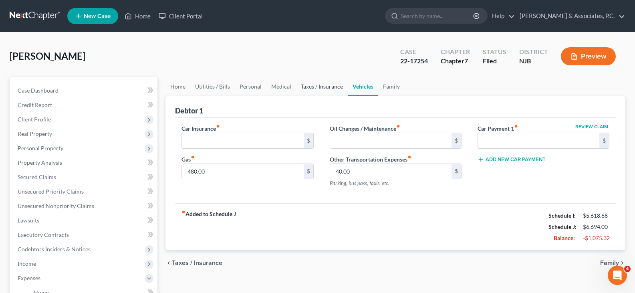
click at [306, 87] on link "Taxes / Insurance" at bounding box center [322, 86] width 52 height 19
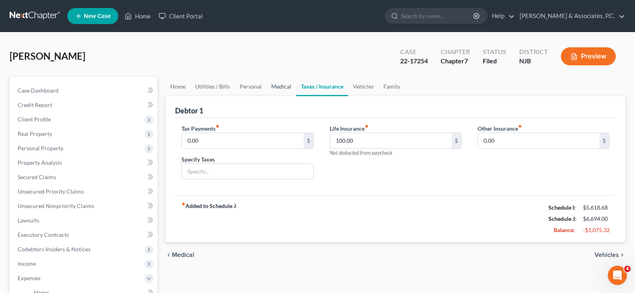
click at [283, 86] on link "Medical" at bounding box center [282, 86] width 30 height 19
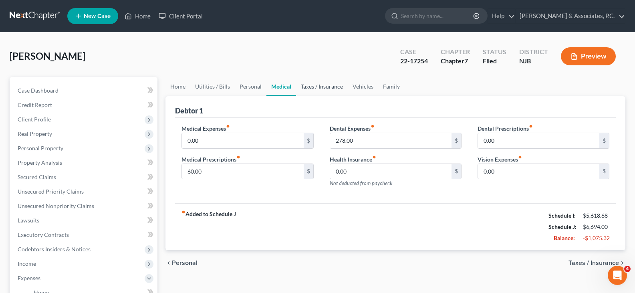
click at [324, 89] on link "Taxes / Insurance" at bounding box center [322, 86] width 52 height 19
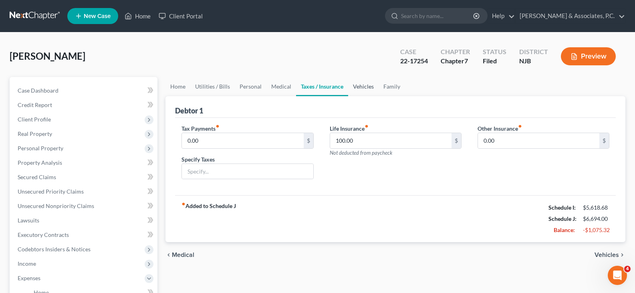
click at [361, 89] on link "Vehicles" at bounding box center [363, 86] width 30 height 19
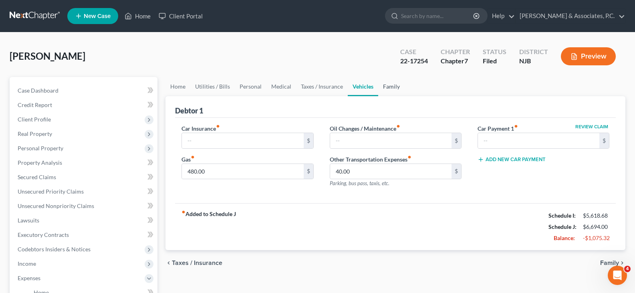
click at [390, 87] on link "Family" at bounding box center [391, 86] width 26 height 19
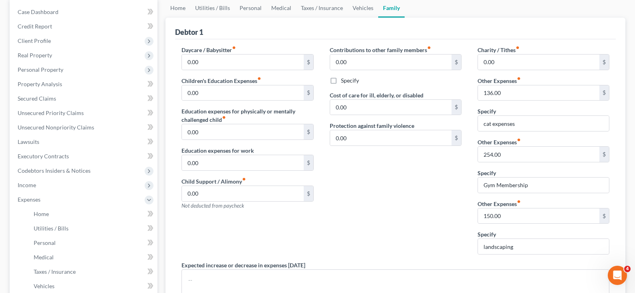
scroll to position [80, 0]
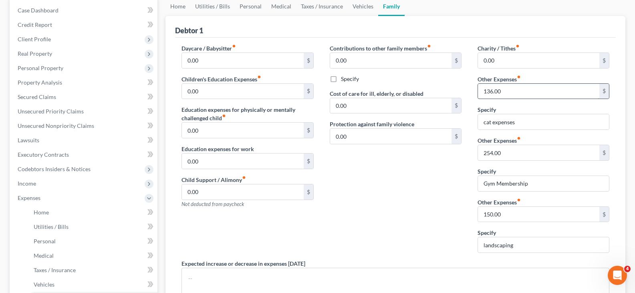
click at [506, 91] on input "136.00" at bounding box center [538, 91] width 121 height 15
click at [287, 4] on link "Medical" at bounding box center [282, 6] width 30 height 19
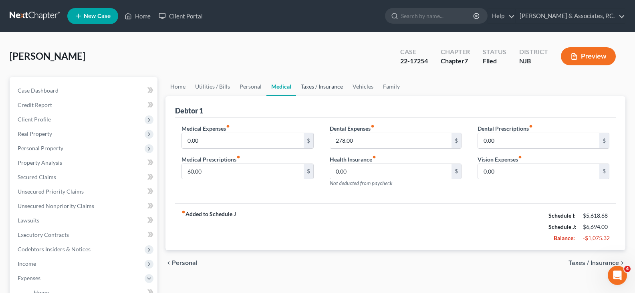
click at [320, 85] on link "Taxes / Insurance" at bounding box center [322, 86] width 52 height 19
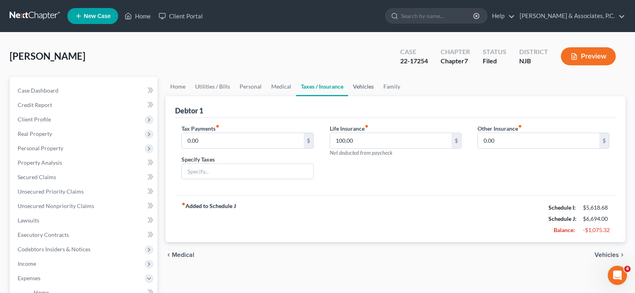
click at [353, 88] on link "Vehicles" at bounding box center [363, 86] width 30 height 19
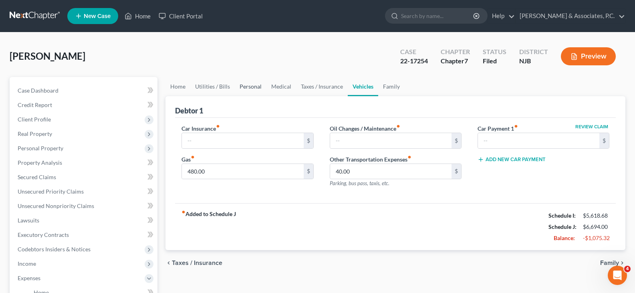
click at [245, 86] on link "Personal" at bounding box center [251, 86] width 32 height 19
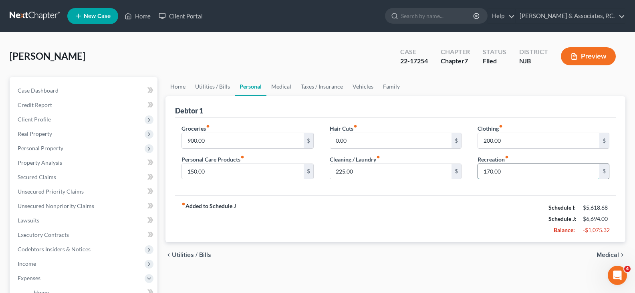
click at [513, 171] on input "170.00" at bounding box center [538, 171] width 121 height 15
type input "100.00"
click at [390, 176] on input "225.00" at bounding box center [390, 171] width 121 height 15
click at [282, 88] on link "Medical" at bounding box center [282, 86] width 30 height 19
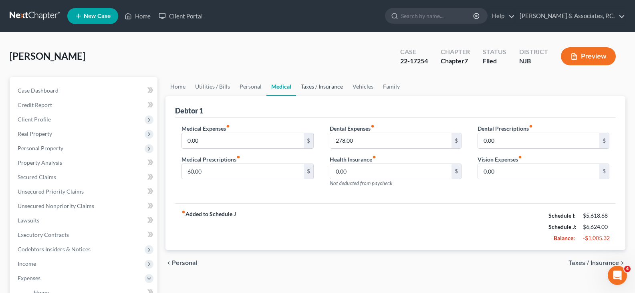
click at [315, 89] on link "Taxes / Insurance" at bounding box center [322, 86] width 52 height 19
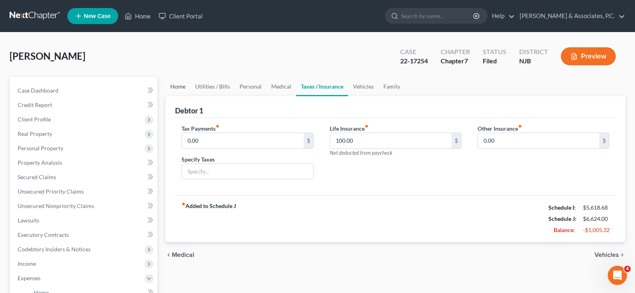
click at [171, 87] on link "Home" at bounding box center [178, 86] width 25 height 19
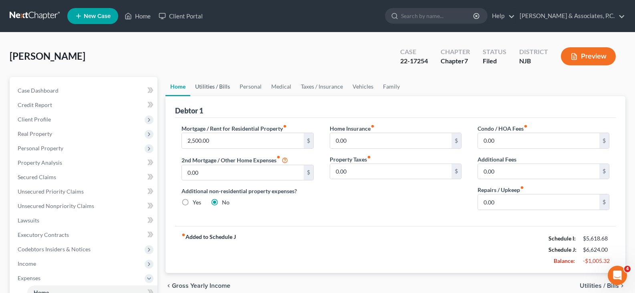
click at [209, 87] on link "Utilities / Bills" at bounding box center [212, 86] width 44 height 19
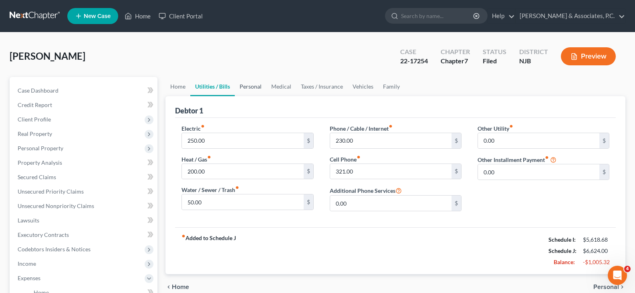
click at [251, 86] on link "Personal" at bounding box center [251, 86] width 32 height 19
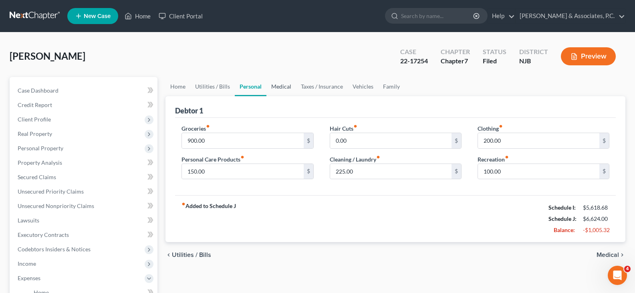
click at [277, 87] on link "Medical" at bounding box center [282, 86] width 30 height 19
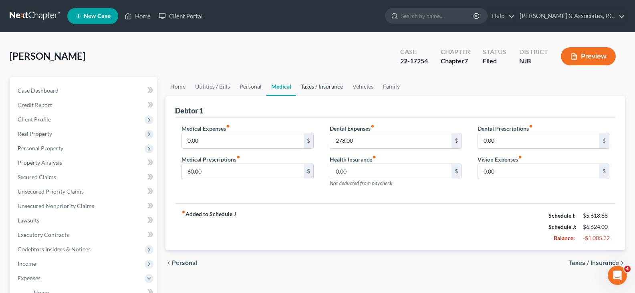
click at [329, 87] on link "Taxes / Insurance" at bounding box center [322, 86] width 52 height 19
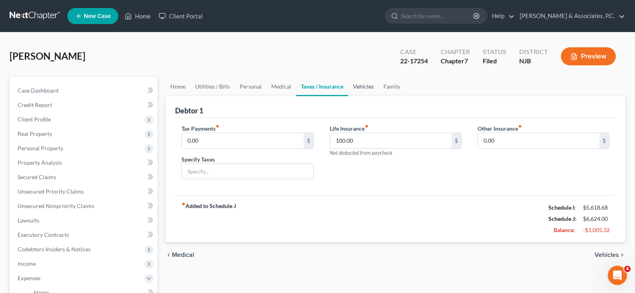
click at [358, 87] on link "Vehicles" at bounding box center [363, 86] width 30 height 19
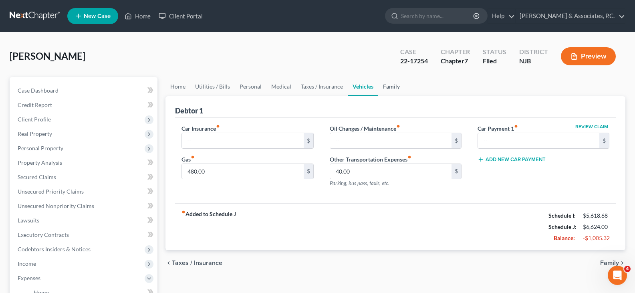
click at [394, 86] on link "Family" at bounding box center [391, 86] width 26 height 19
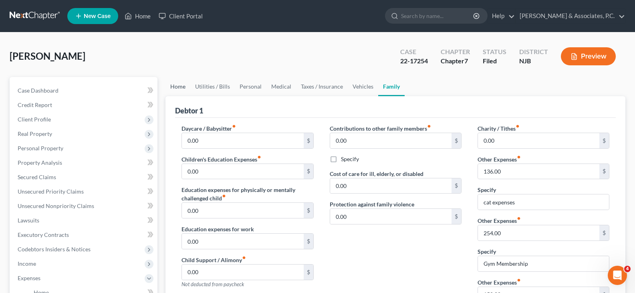
click at [184, 84] on link "Home" at bounding box center [178, 86] width 25 height 19
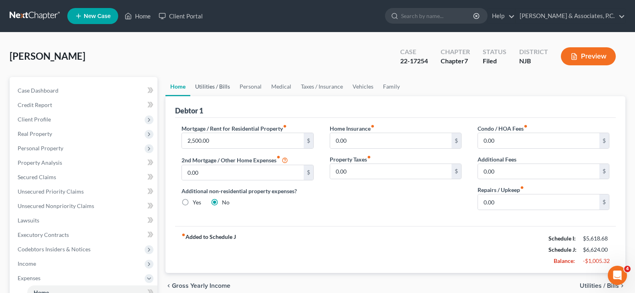
click at [212, 87] on link "Utilities / Bills" at bounding box center [212, 86] width 44 height 19
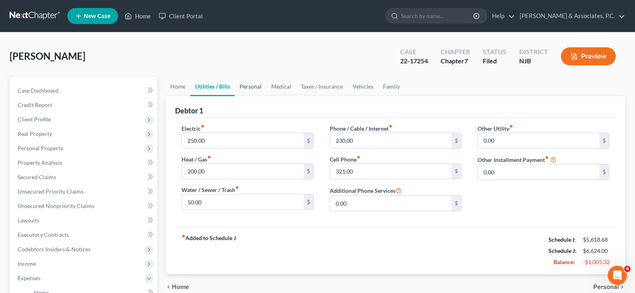
click at [247, 87] on link "Personal" at bounding box center [251, 86] width 32 height 19
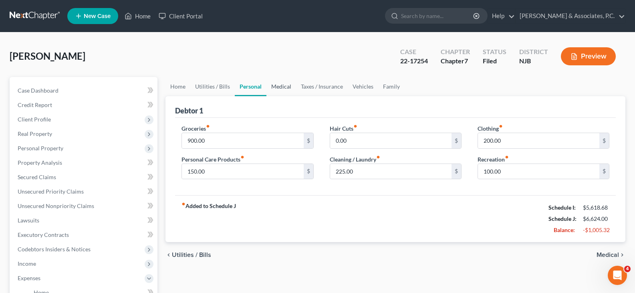
click at [272, 88] on link "Medical" at bounding box center [282, 86] width 30 height 19
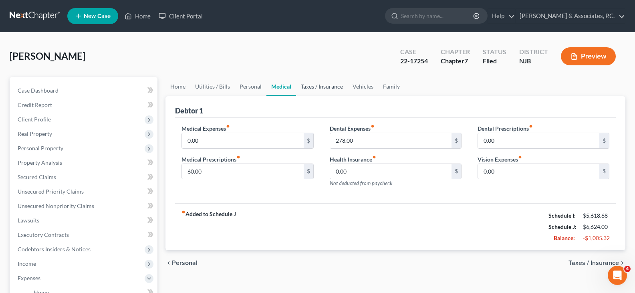
drag, startPoint x: 307, startPoint y: 88, endPoint x: 323, endPoint y: 89, distance: 16.0
click at [307, 88] on link "Taxes / Insurance" at bounding box center [322, 86] width 52 height 19
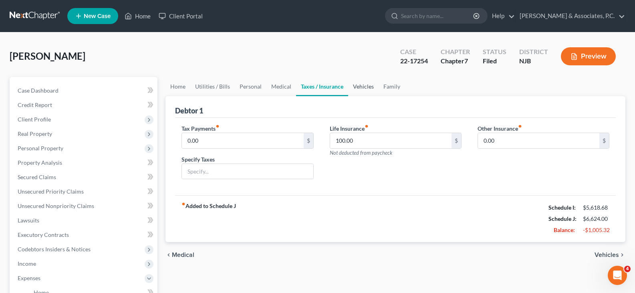
click at [361, 86] on link "Vehicles" at bounding box center [363, 86] width 30 height 19
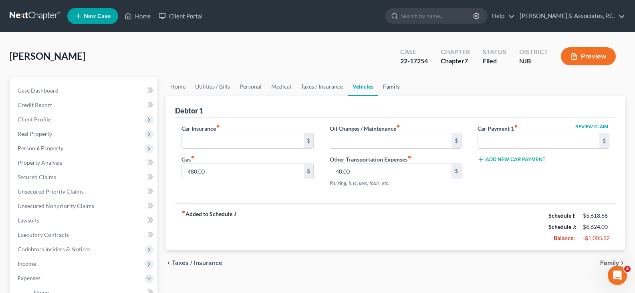
click at [392, 88] on link "Family" at bounding box center [391, 86] width 26 height 19
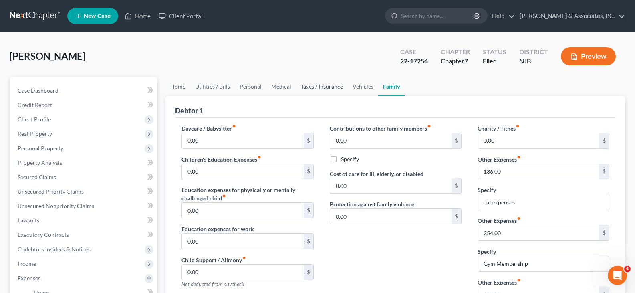
click at [312, 83] on link "Taxes / Insurance" at bounding box center [322, 86] width 52 height 19
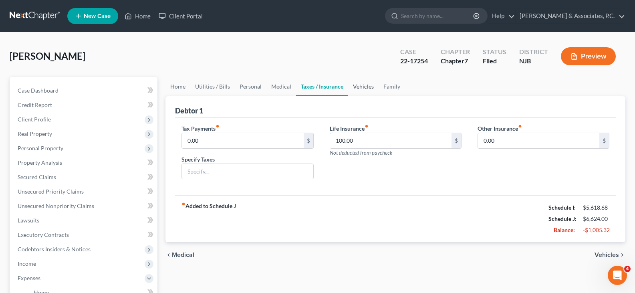
click at [360, 89] on link "Vehicles" at bounding box center [363, 86] width 30 height 19
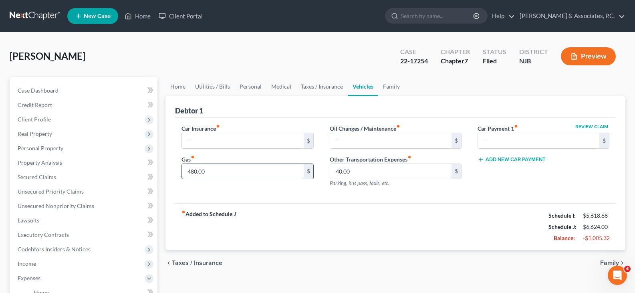
click at [208, 168] on input "480.00" at bounding box center [242, 171] width 121 height 15
type input "400.00"
click at [318, 85] on link "Taxes / Insurance" at bounding box center [322, 86] width 52 height 19
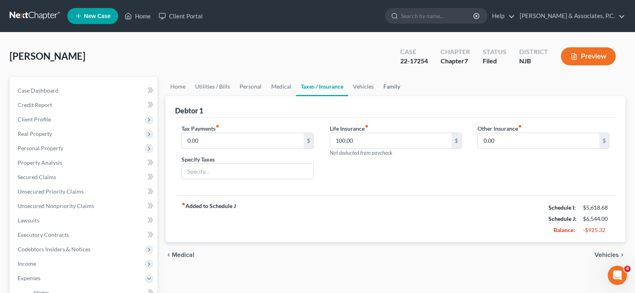
click at [395, 85] on link "Family" at bounding box center [392, 86] width 26 height 19
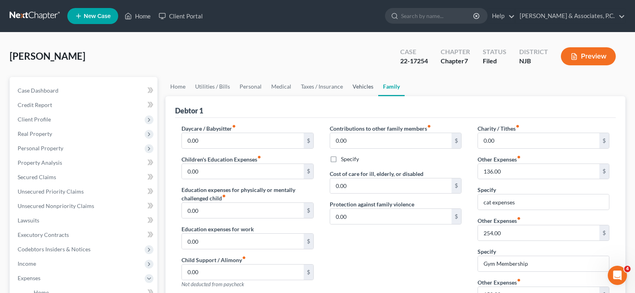
click at [364, 89] on link "Vehicles" at bounding box center [363, 86] width 30 height 19
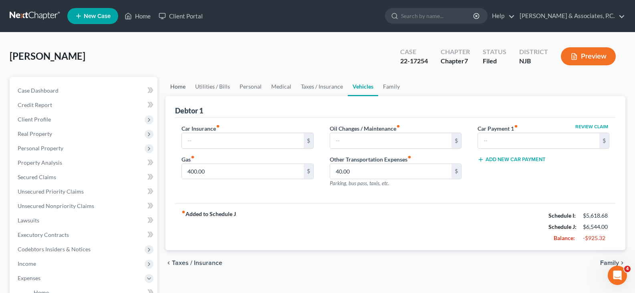
click at [172, 85] on link "Home" at bounding box center [178, 86] width 25 height 19
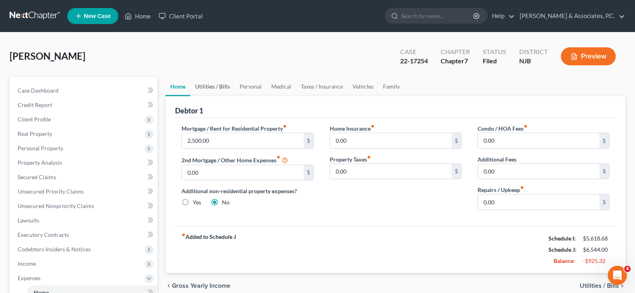
click at [205, 84] on link "Utilities / Bills" at bounding box center [212, 86] width 44 height 19
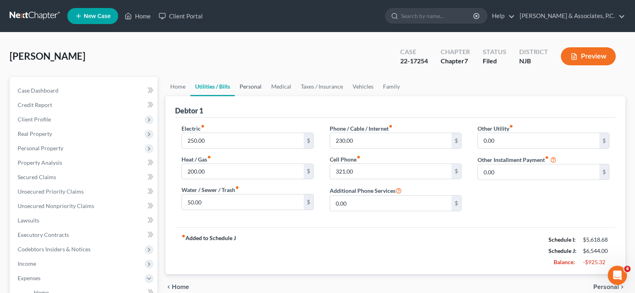
click at [243, 83] on link "Personal" at bounding box center [251, 86] width 32 height 19
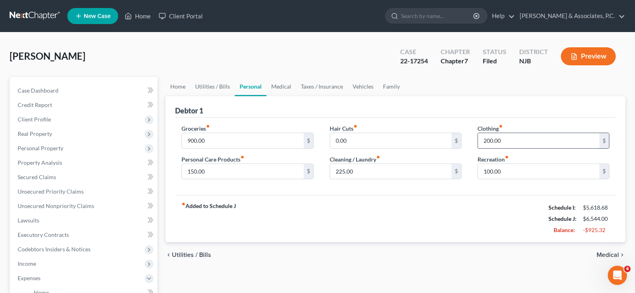
click at [503, 142] on input "200.00" at bounding box center [538, 140] width 121 height 15
click at [503, 135] on input "100.00" at bounding box center [538, 140] width 121 height 15
drag, startPoint x: 506, startPoint y: 137, endPoint x: 463, endPoint y: 137, distance: 42.9
click at [463, 137] on div "Groceries fiber_manual_record 900.00 $ Personal Care Products fiber_manual_reco…" at bounding box center [396, 155] width 444 height 62
type input "200.00"
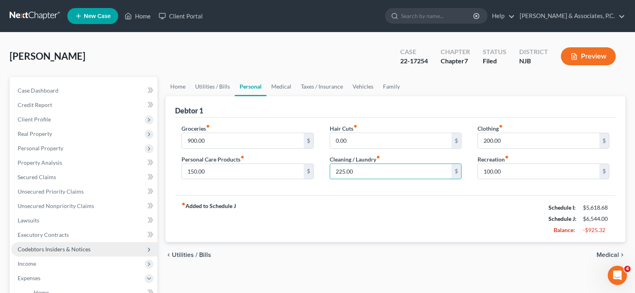
scroll to position [200, 0]
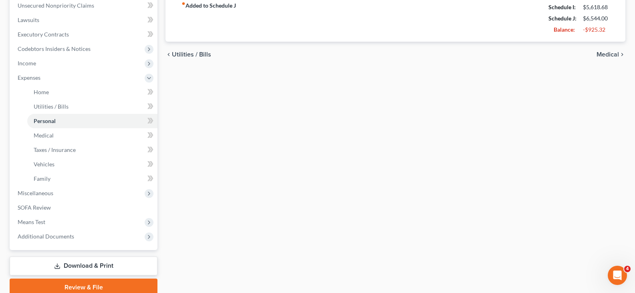
click at [67, 267] on link "Download & Print" at bounding box center [84, 266] width 148 height 19
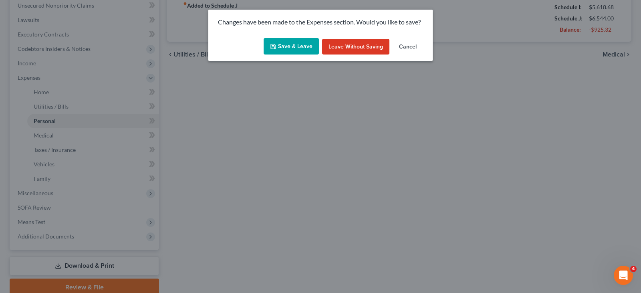
click at [294, 36] on div "Save & Leave Leave without Saving Cancel" at bounding box center [320, 48] width 224 height 26
click at [291, 43] on button "Save & Leave" at bounding box center [291, 46] width 55 height 17
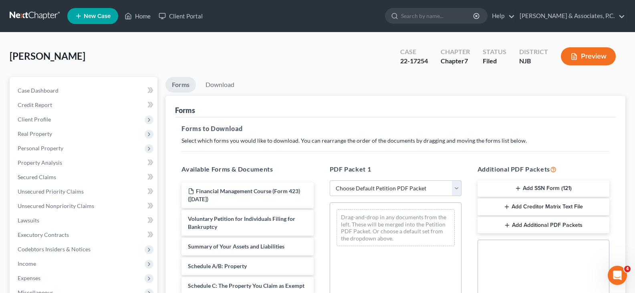
scroll to position [194, 0]
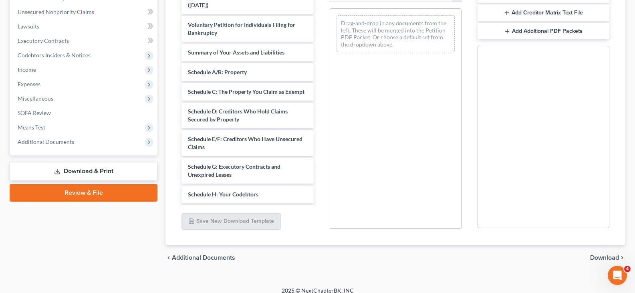
click at [67, 175] on link "Download & Print" at bounding box center [84, 171] width 148 height 19
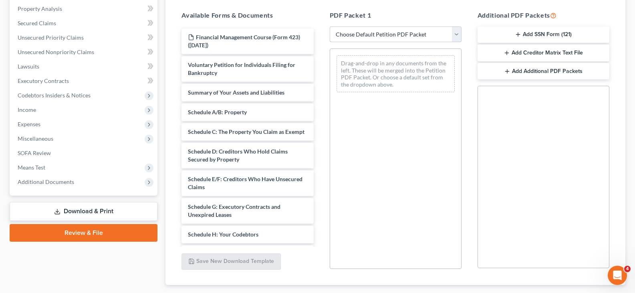
click at [457, 33] on select "Choose Default Petition PDF Packet Complete Bankruptcy Petition (all forms and …" at bounding box center [396, 34] width 132 height 16
select select "2"
click at [330, 26] on select "Choose Default Petition PDF Packet Complete Bankruptcy Petition (all forms and …" at bounding box center [396, 34] width 132 height 16
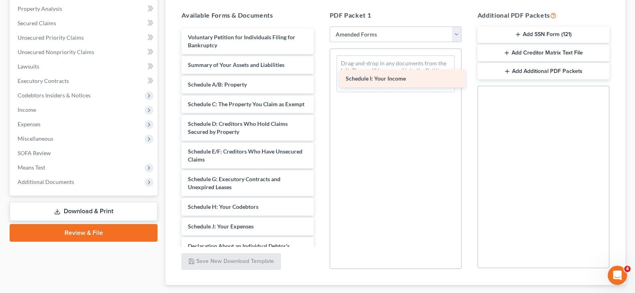
drag, startPoint x: 204, startPoint y: 231, endPoint x: 365, endPoint y: 70, distance: 227.3
click at [320, 70] on div "Schedule I: Your Income Voluntary Petition for Individuals Filing for Bankruptc…" at bounding box center [247, 230] width 145 height 404
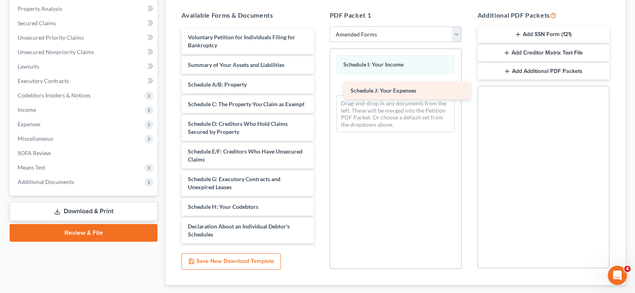
drag, startPoint x: 218, startPoint y: 232, endPoint x: 377, endPoint y: 79, distance: 220.2
click at [320, 79] on div "Schedule J: Your Expenses Voluntary Petition for Individuals Filing for Bankrup…" at bounding box center [247, 220] width 145 height 384
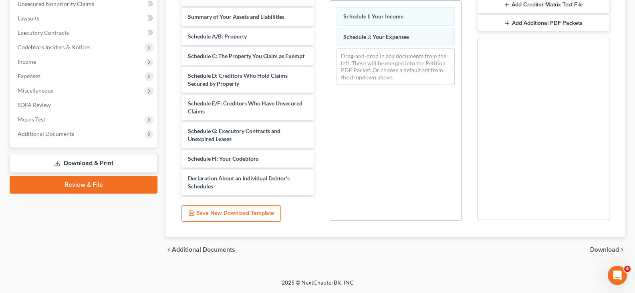
drag, startPoint x: 600, startPoint y: 249, endPoint x: 131, endPoint y: 9, distance: 526.8
click at [599, 248] on span "Download" at bounding box center [604, 249] width 29 height 6
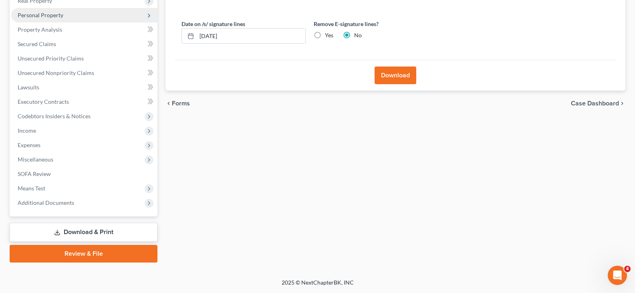
scroll to position [133, 0]
drag, startPoint x: 399, startPoint y: 71, endPoint x: 394, endPoint y: 71, distance: 4.4
click at [399, 71] on button "Download" at bounding box center [396, 76] width 42 height 18
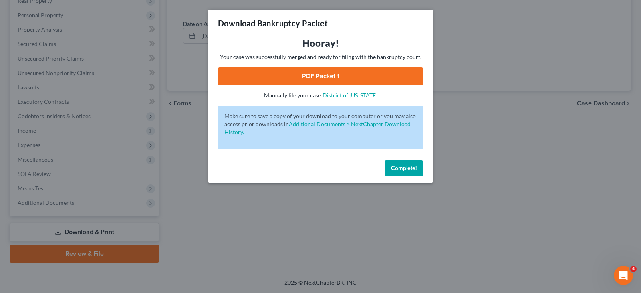
click at [341, 74] on link "PDF Packet 1" at bounding box center [320, 76] width 205 height 18
click at [396, 168] on span "Complete!" at bounding box center [404, 168] width 26 height 7
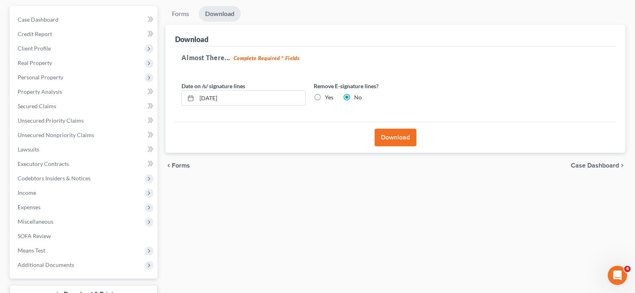
scroll to position [0, 0]
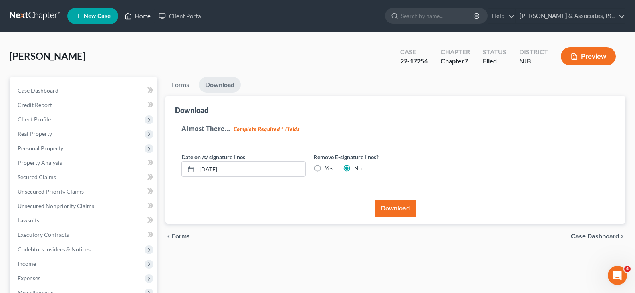
click at [139, 15] on link "Home" at bounding box center [138, 16] width 34 height 14
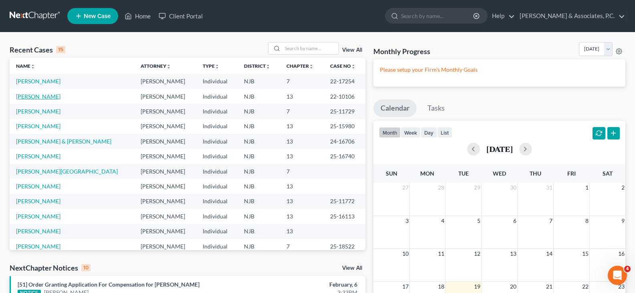
click at [48, 95] on link "[PERSON_NAME]" at bounding box center [38, 96] width 44 height 7
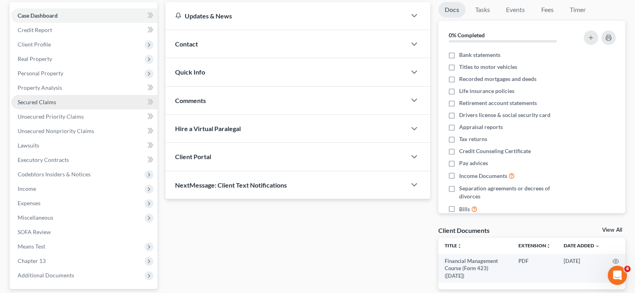
scroll to position [120, 0]
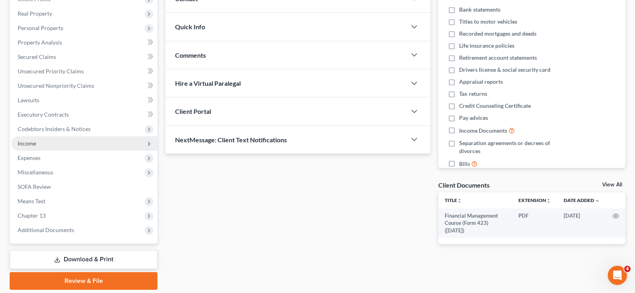
click at [30, 144] on span "Income" at bounding box center [27, 143] width 18 height 7
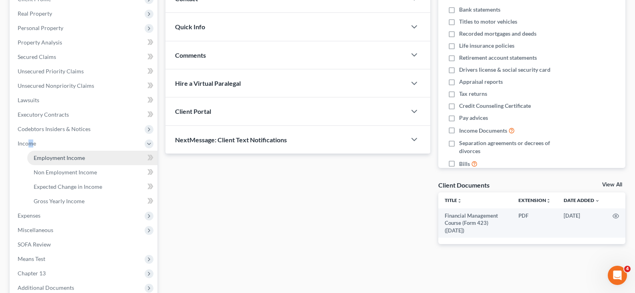
drag, startPoint x: 28, startPoint y: 145, endPoint x: 44, endPoint y: 155, distance: 18.5
click at [28, 145] on span "Income" at bounding box center [27, 143] width 18 height 7
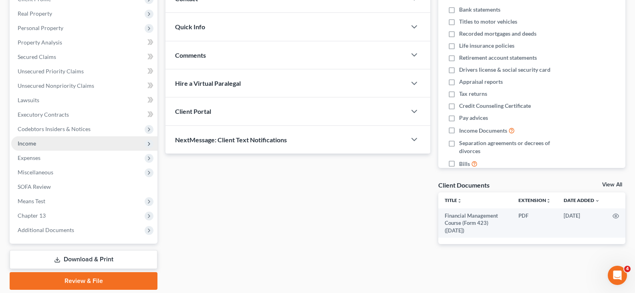
drag, startPoint x: 44, startPoint y: 155, endPoint x: 33, endPoint y: 143, distance: 16.2
click at [44, 155] on span "Expenses" at bounding box center [84, 158] width 146 height 14
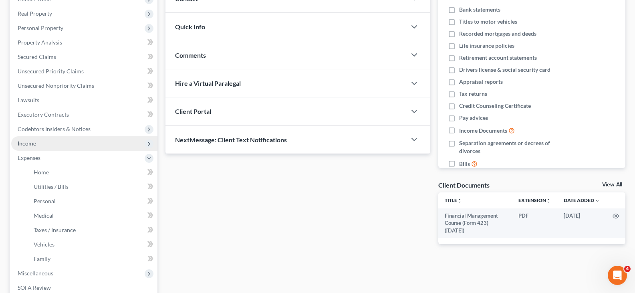
click at [33, 143] on span "Income" at bounding box center [27, 143] width 18 height 7
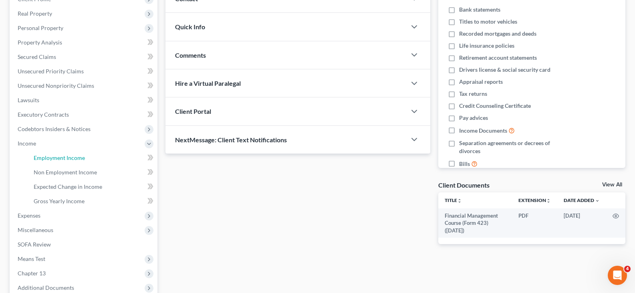
drag, startPoint x: 43, startPoint y: 157, endPoint x: 170, endPoint y: 10, distance: 193.5
click at [42, 156] on span "Employment Income" at bounding box center [59, 157] width 51 height 7
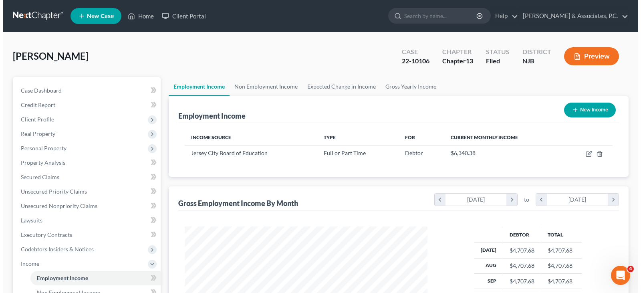
scroll to position [144, 259]
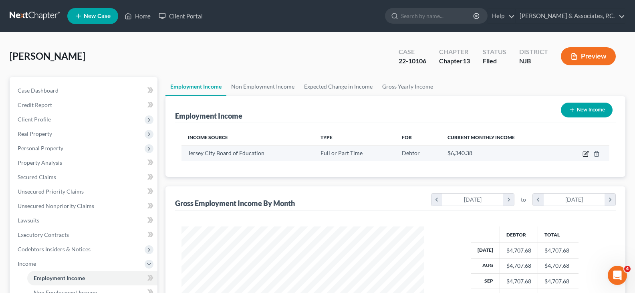
click at [584, 151] on icon "button" at bounding box center [586, 154] width 6 height 6
select select "0"
select select "33"
select select "1"
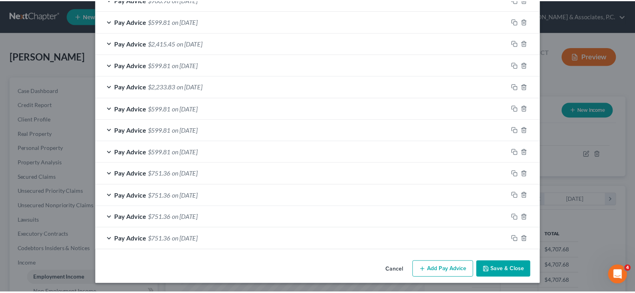
scroll to position [406, 0]
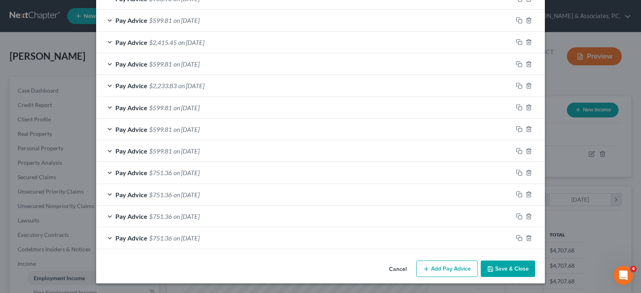
click at [511, 275] on button "Save & Close" at bounding box center [508, 269] width 55 height 17
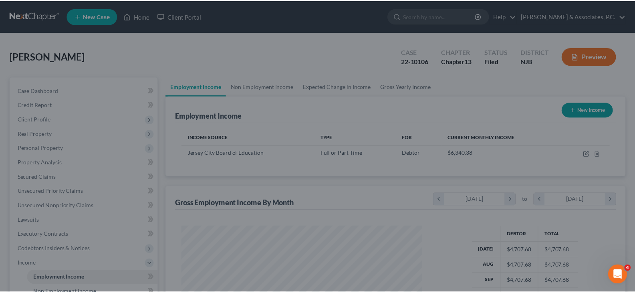
scroll to position [400642, 400527]
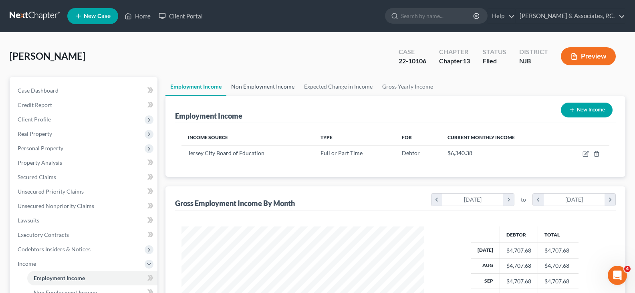
click at [261, 89] on link "Non Employment Income" at bounding box center [262, 86] width 73 height 19
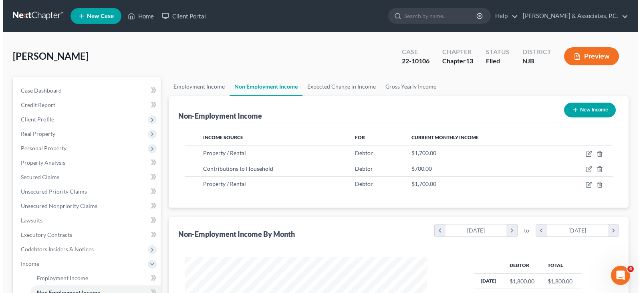
scroll to position [144, 259]
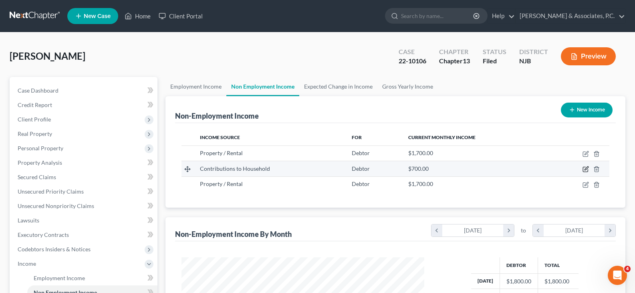
click at [585, 170] on icon "button" at bounding box center [587, 169] width 4 height 4
select select "8"
select select "0"
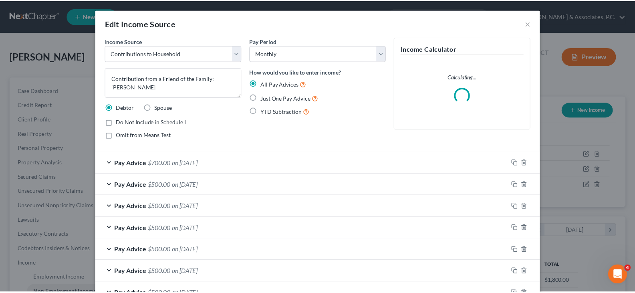
scroll to position [144, 262]
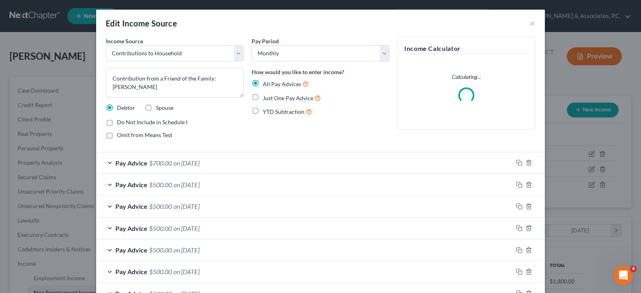
click at [174, 162] on span "on [DATE]" at bounding box center [187, 163] width 26 height 8
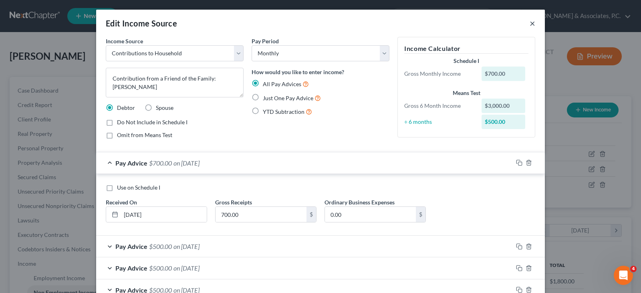
click at [530, 21] on button "×" at bounding box center [533, 23] width 6 height 10
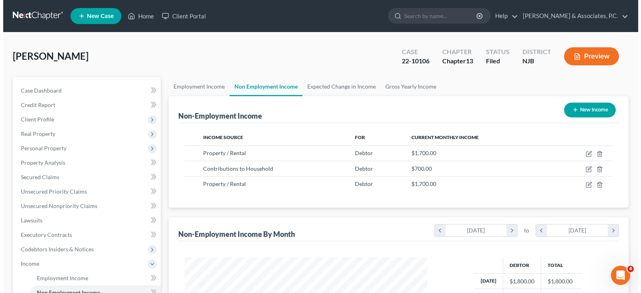
scroll to position [400642, 400527]
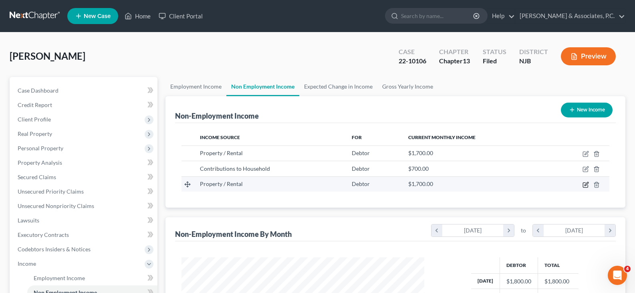
click at [584, 184] on icon "button" at bounding box center [586, 185] width 6 height 6
select select "9"
select select "0"
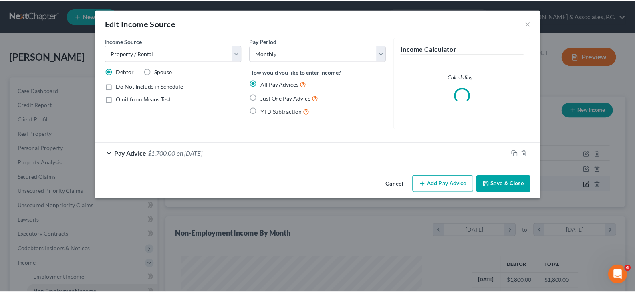
scroll to position [144, 262]
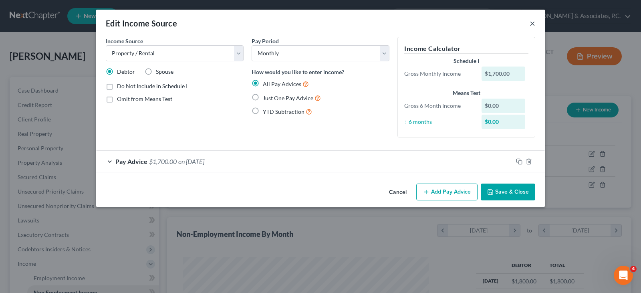
click at [534, 26] on button "×" at bounding box center [533, 23] width 6 height 10
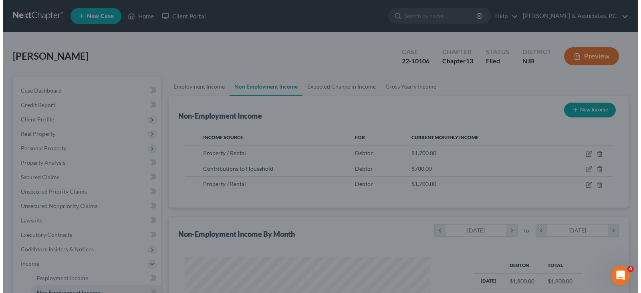
scroll to position [400642, 400527]
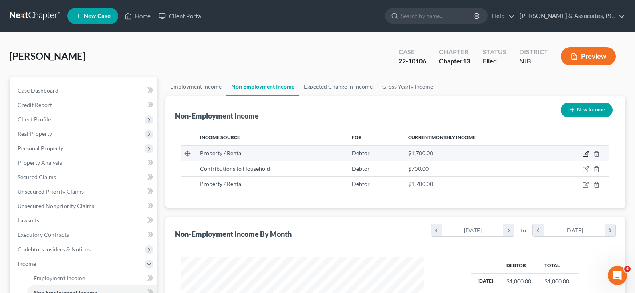
click at [586, 153] on icon "button" at bounding box center [587, 153] width 4 height 4
select select "9"
select select "0"
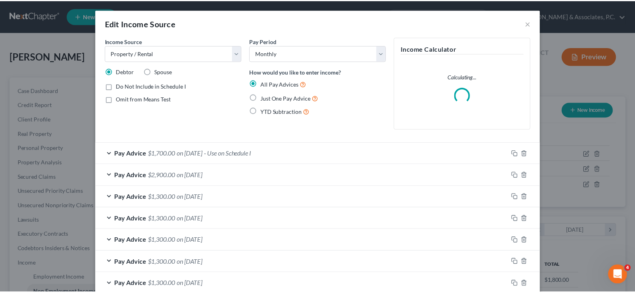
scroll to position [144, 262]
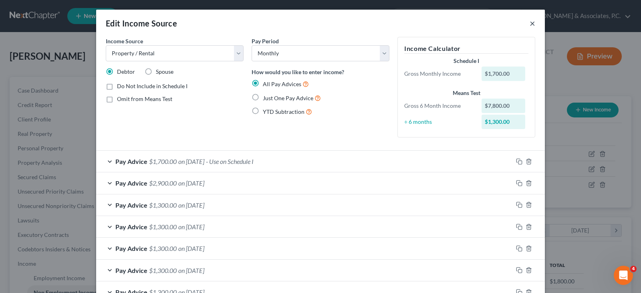
click at [530, 25] on button "×" at bounding box center [533, 23] width 6 height 10
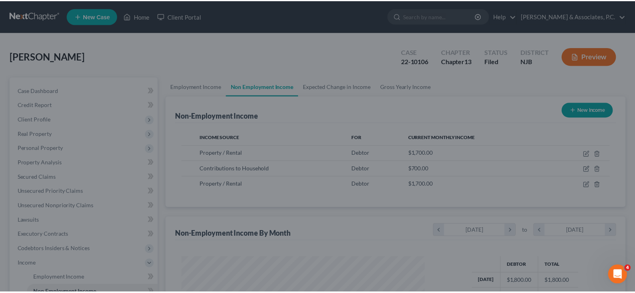
scroll to position [400642, 400527]
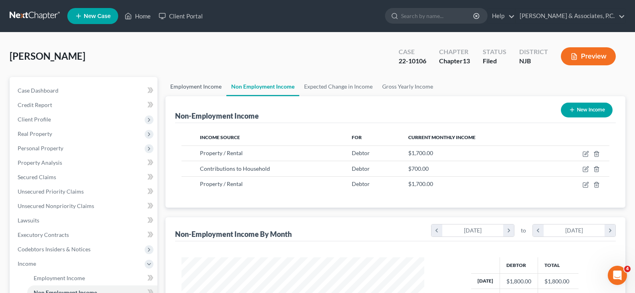
click at [183, 88] on link "Employment Income" at bounding box center [196, 86] width 61 height 19
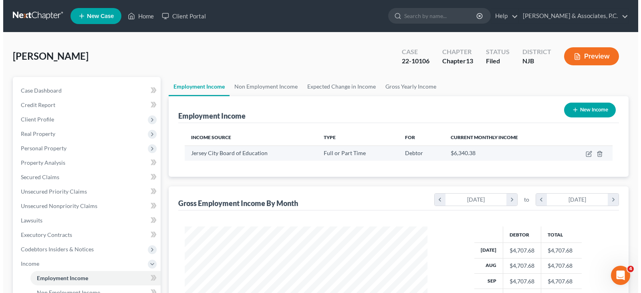
scroll to position [144, 259]
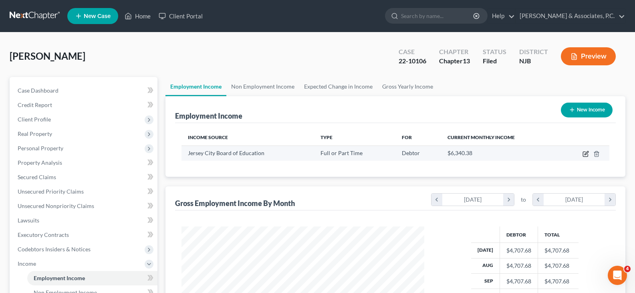
click at [587, 154] on icon "button" at bounding box center [587, 153] width 4 height 4
select select "0"
select select "33"
select select "1"
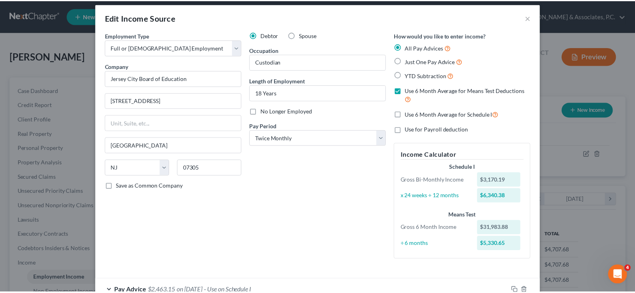
scroll to position [0, 0]
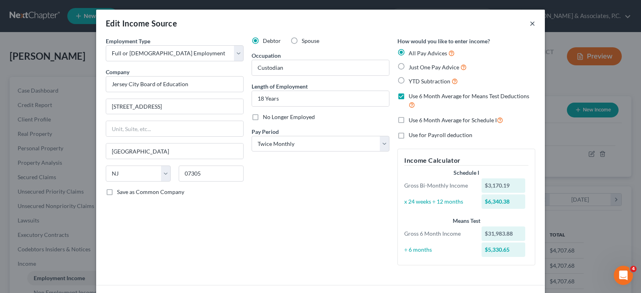
click at [530, 23] on button "×" at bounding box center [533, 23] width 6 height 10
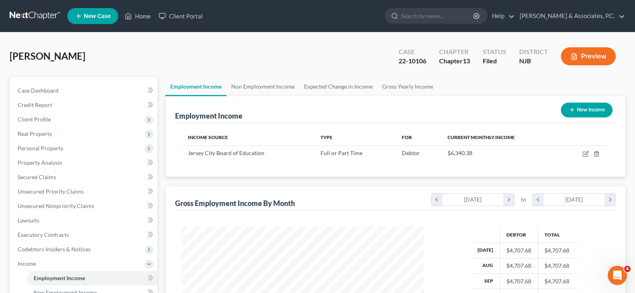
scroll to position [400642, 400527]
click at [144, 17] on link "Home" at bounding box center [138, 16] width 34 height 14
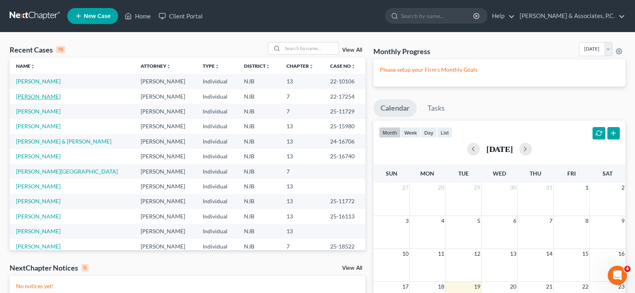
click at [39, 97] on link "[PERSON_NAME]" at bounding box center [38, 96] width 44 height 7
